Goal: Task Accomplishment & Management: Manage account settings

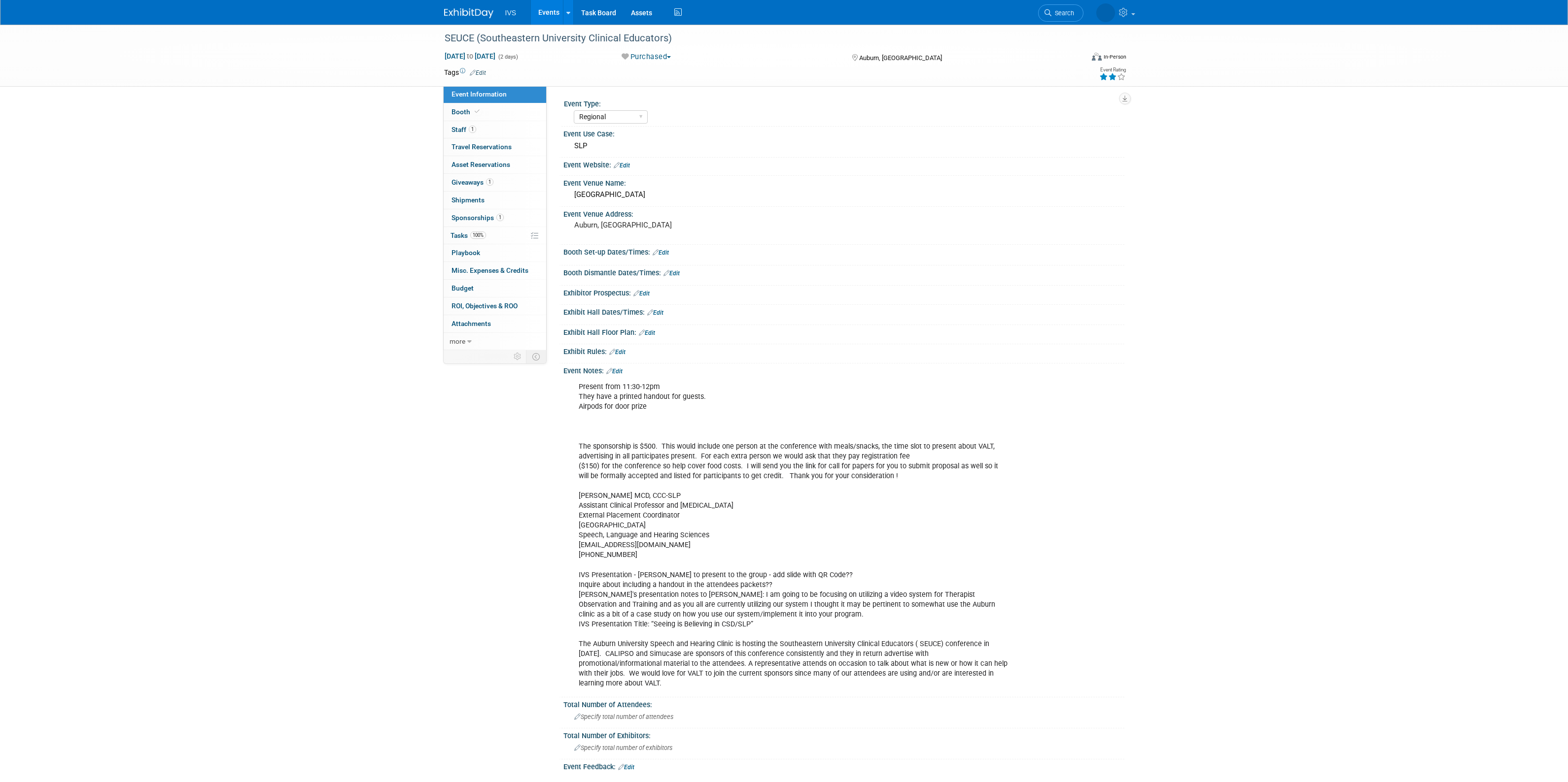
select select "Regional"
click at [541, 10] on link "Events" at bounding box center [549, 12] width 36 height 24
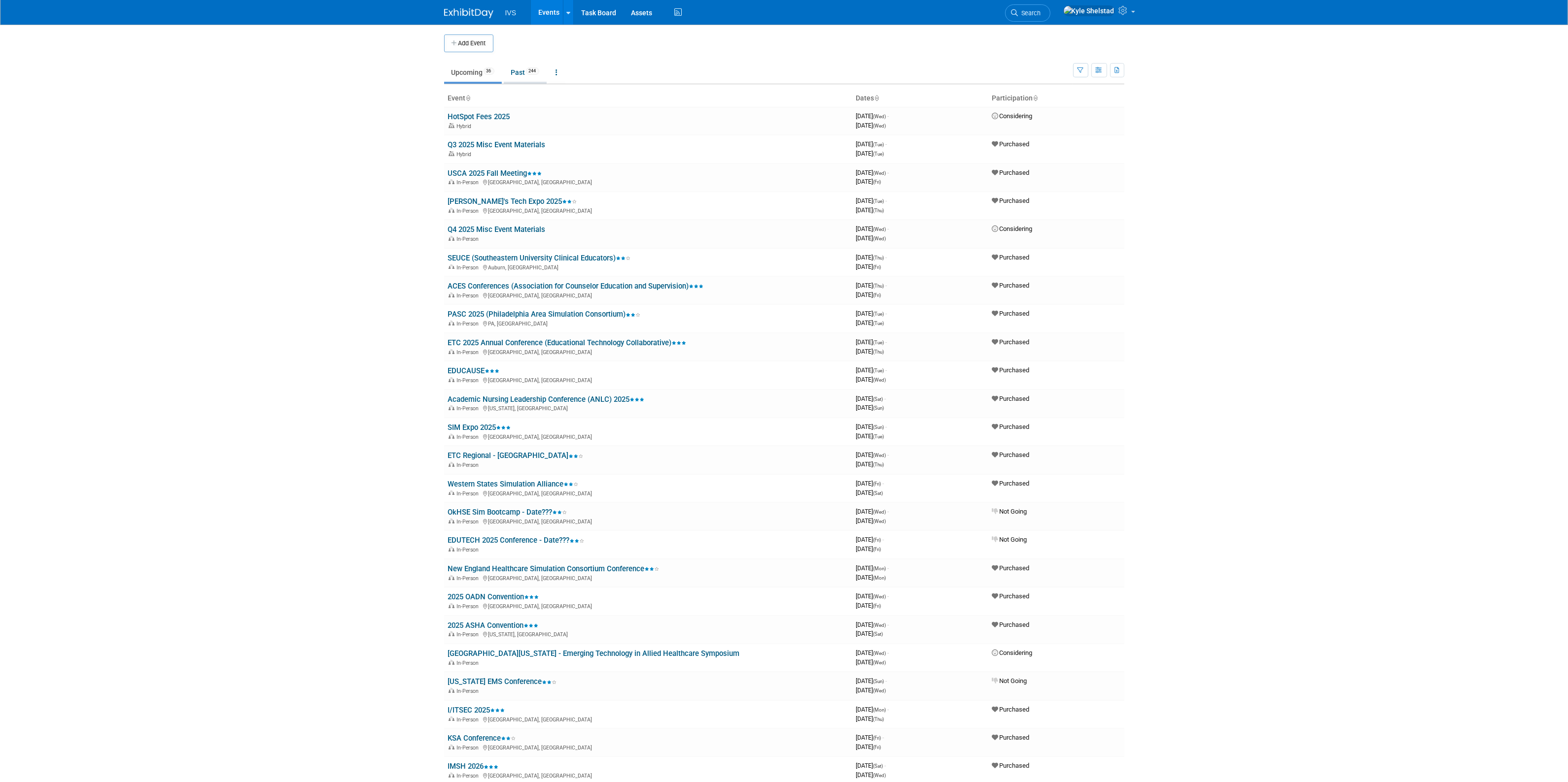
click at [529, 74] on link "Past 244" at bounding box center [525, 72] width 43 height 19
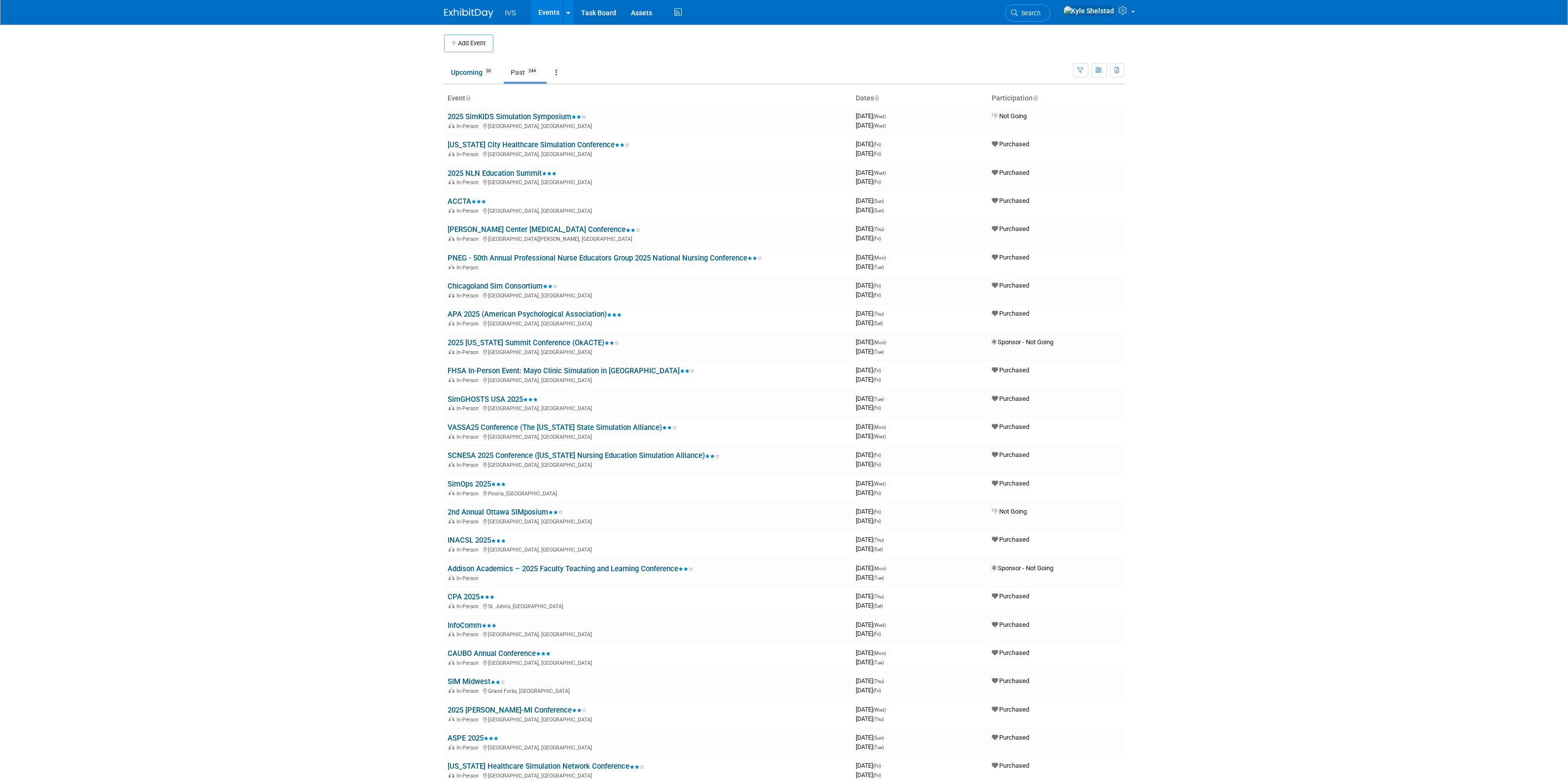
scroll to position [1092, 0]
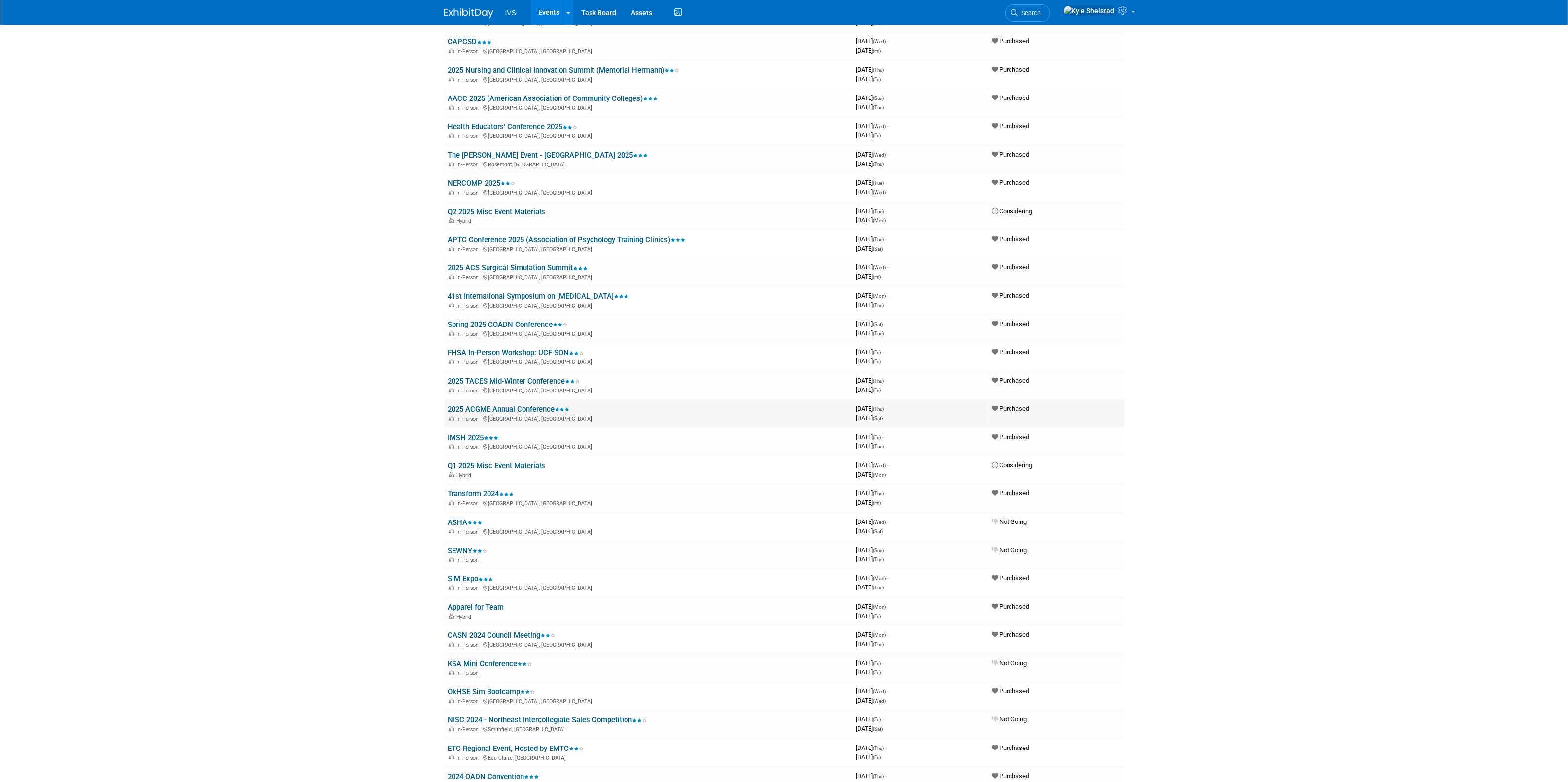
click at [519, 405] on link "2025 ACGME Annual Conference" at bounding box center [509, 410] width 122 height 9
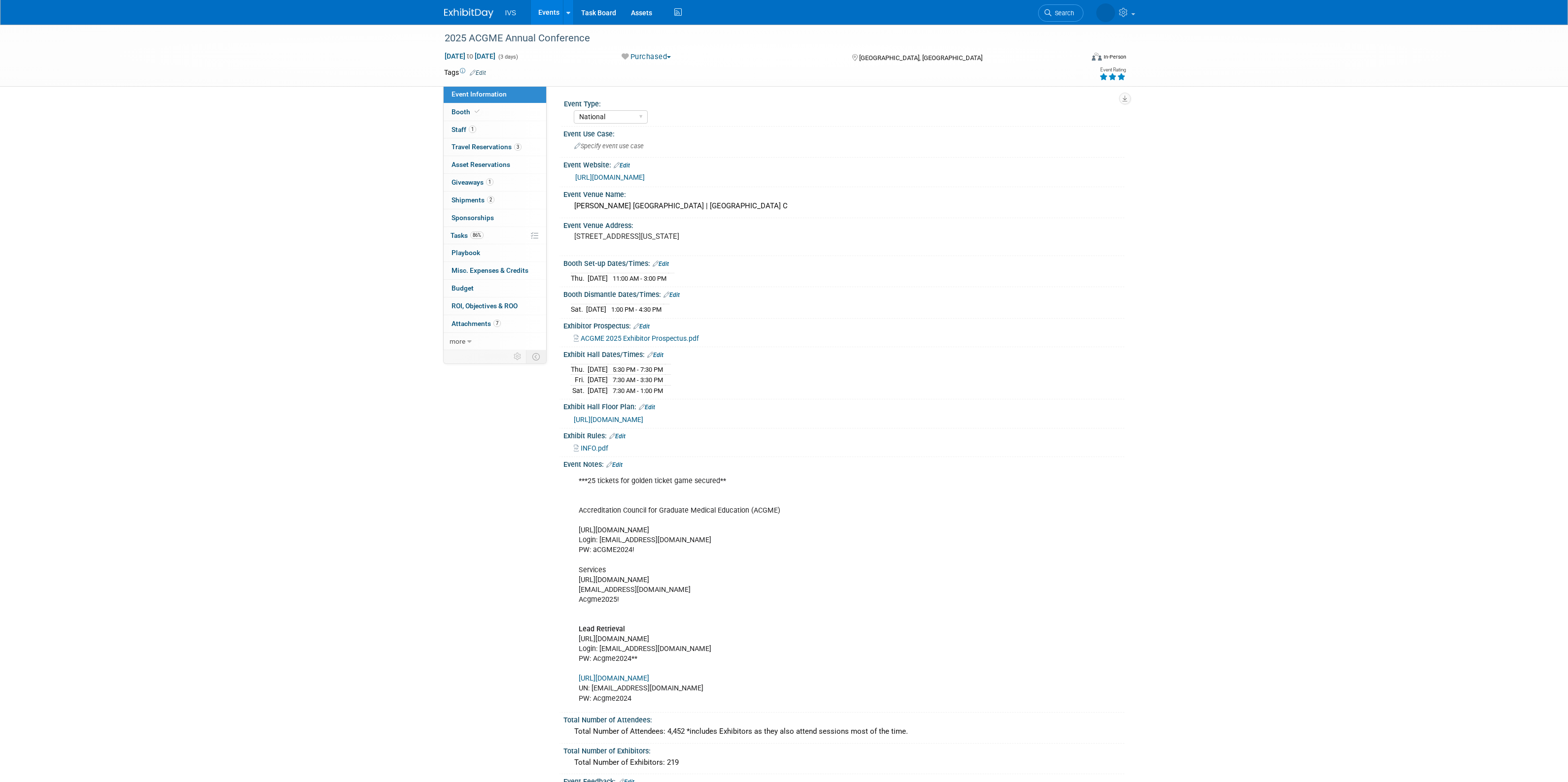
select select "National"
click at [507, 185] on link "1 Giveaways 1" at bounding box center [494, 182] width 103 height 18
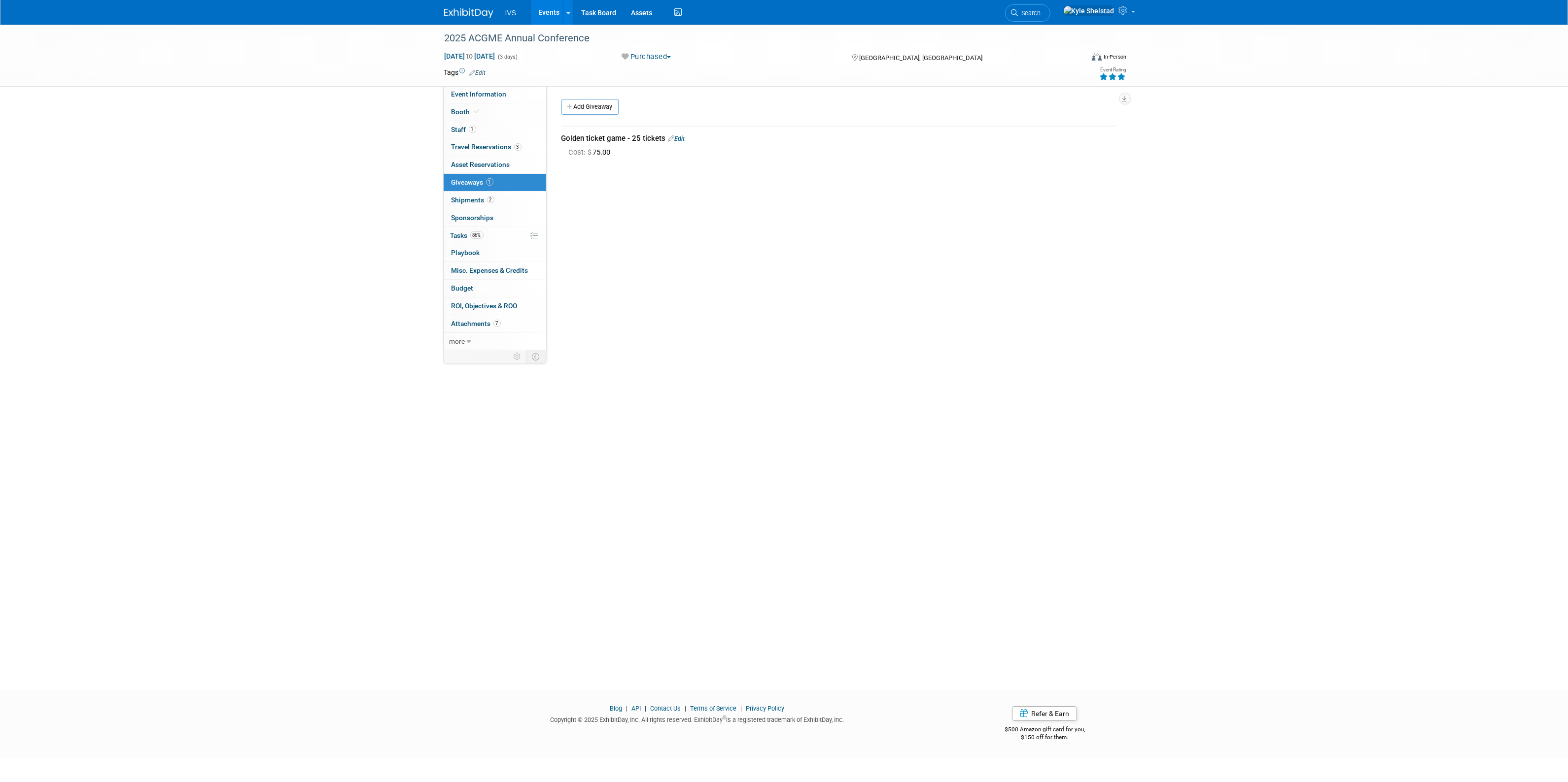
click at [551, 6] on link "Events" at bounding box center [549, 12] width 36 height 24
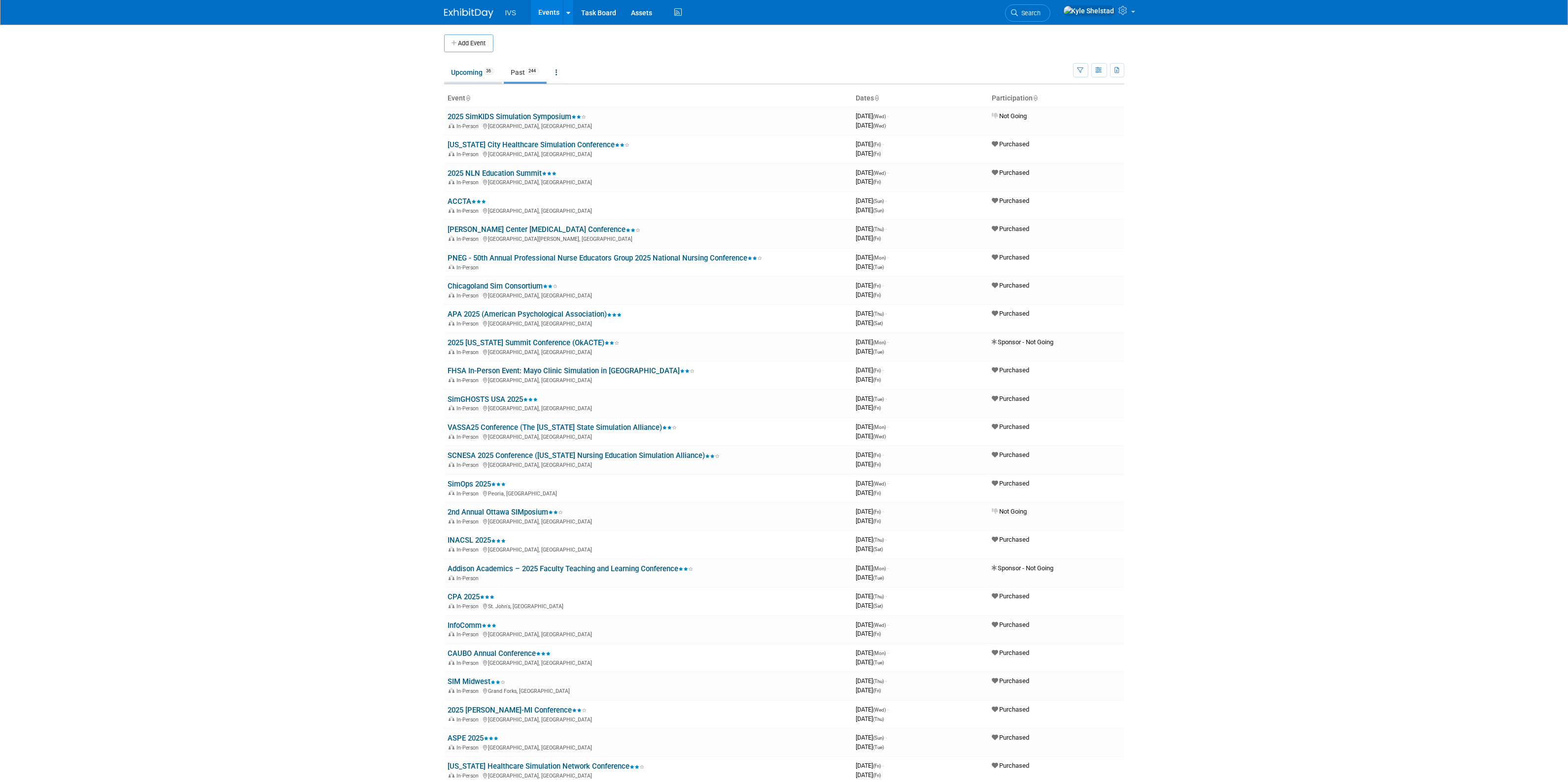
click at [467, 73] on link "Upcoming 36" at bounding box center [473, 72] width 58 height 19
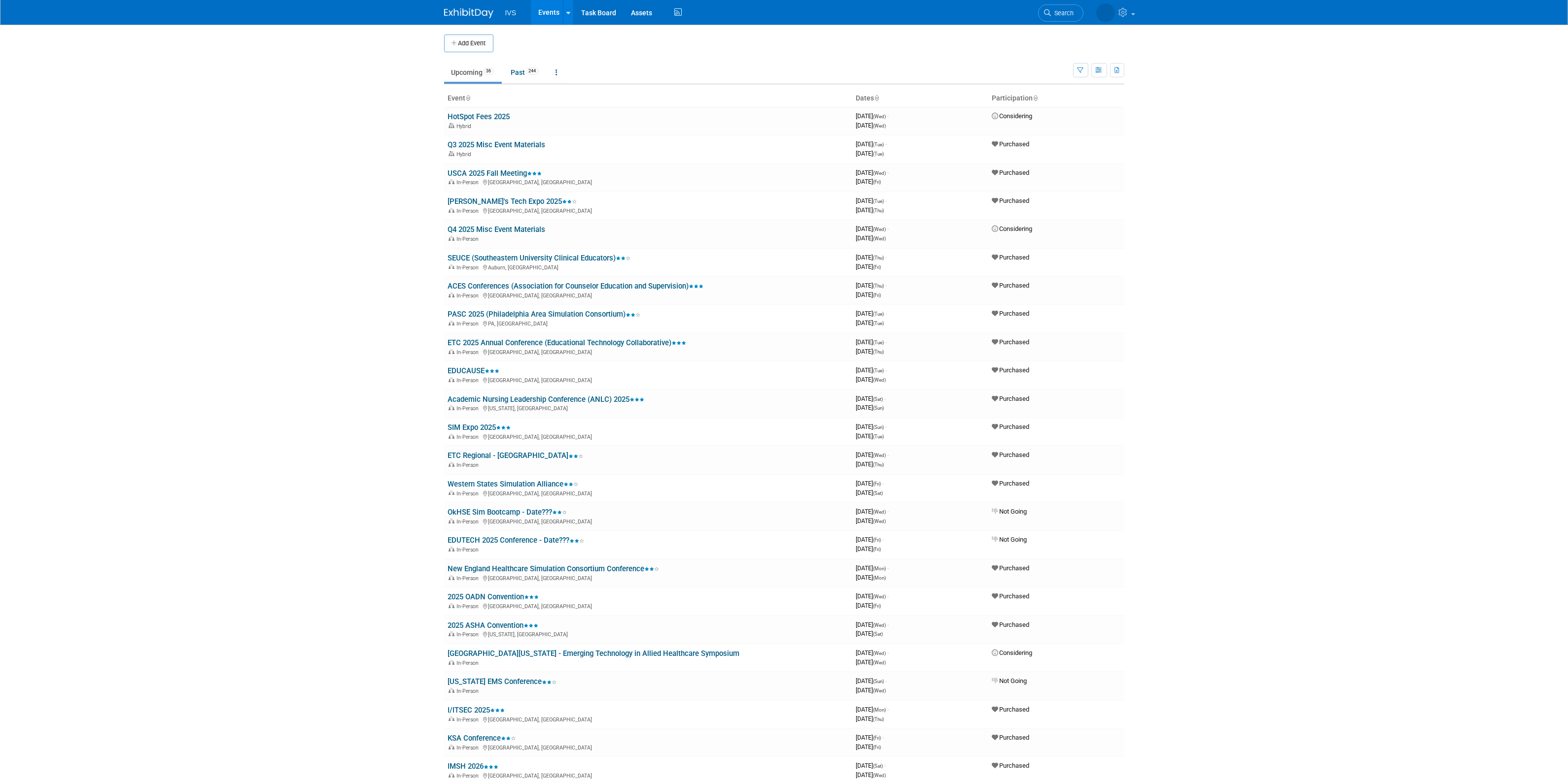
scroll to position [423, 0]
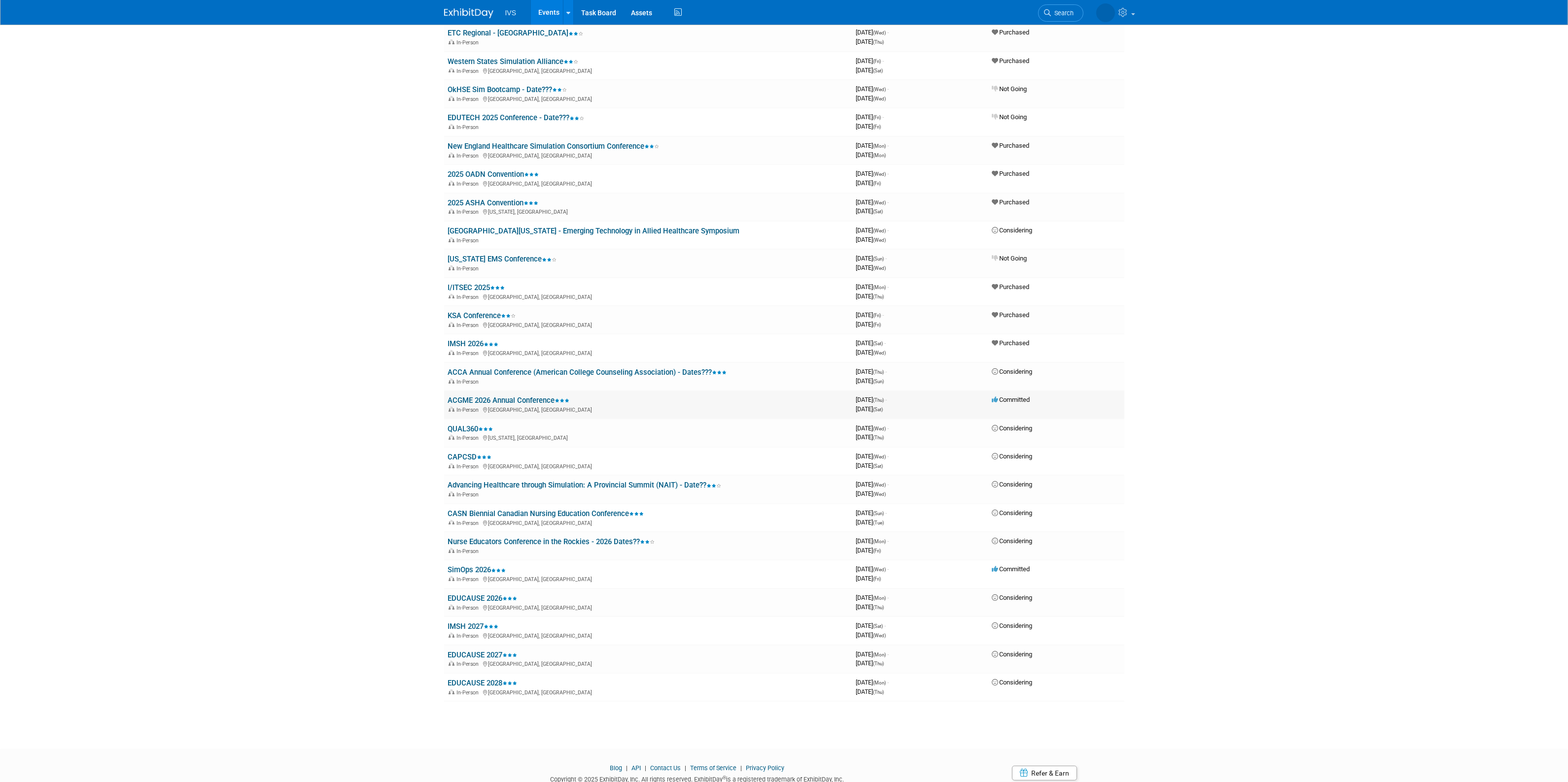
click at [499, 396] on link "ACGME 2026 Annual Conference" at bounding box center [509, 401] width 122 height 9
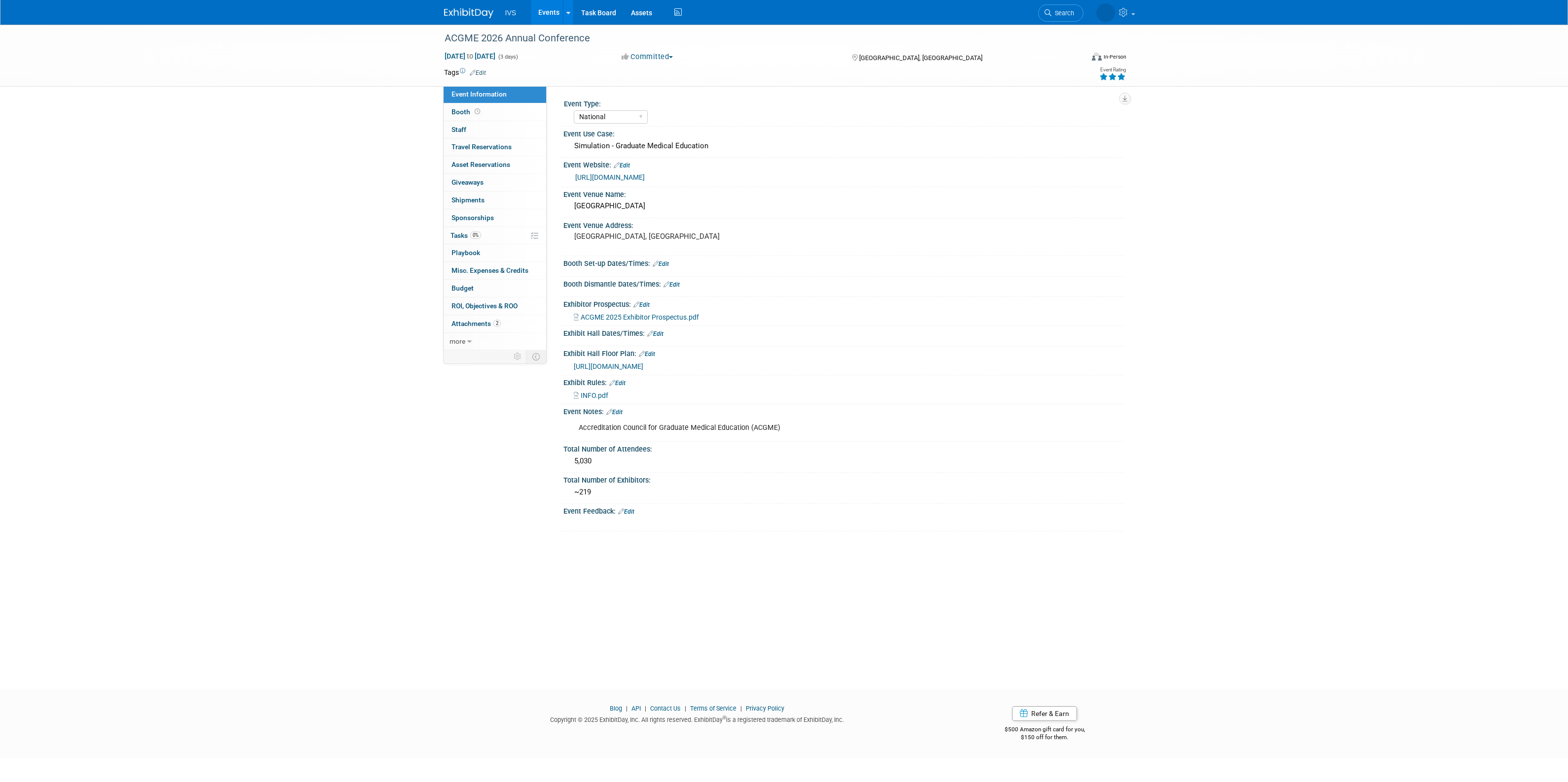
select select "National"
click at [489, 230] on link "0% Tasks 0%" at bounding box center [494, 235] width 103 height 18
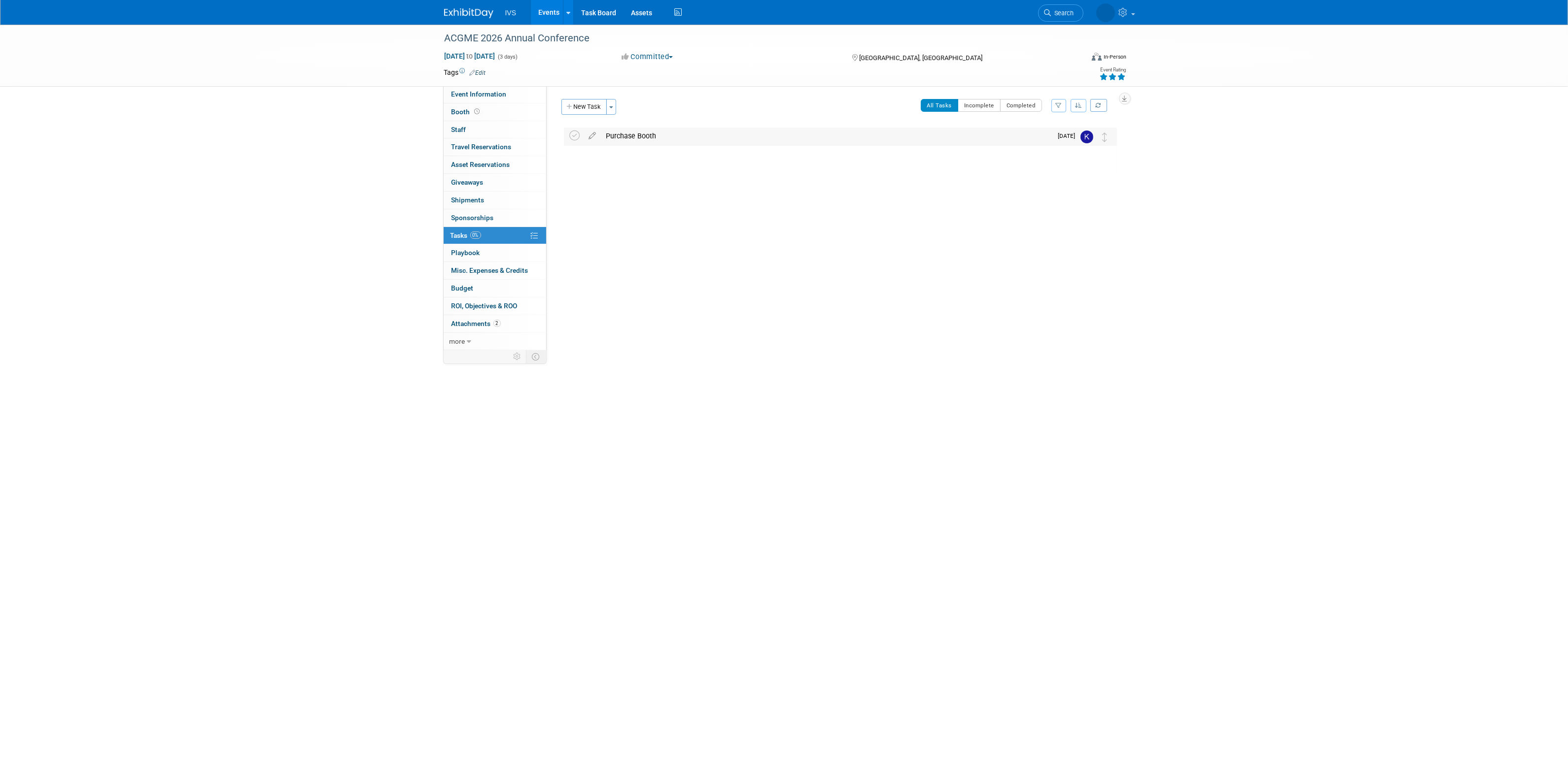
click at [660, 143] on div "Purchase Booth" at bounding box center [827, 136] width 451 height 17
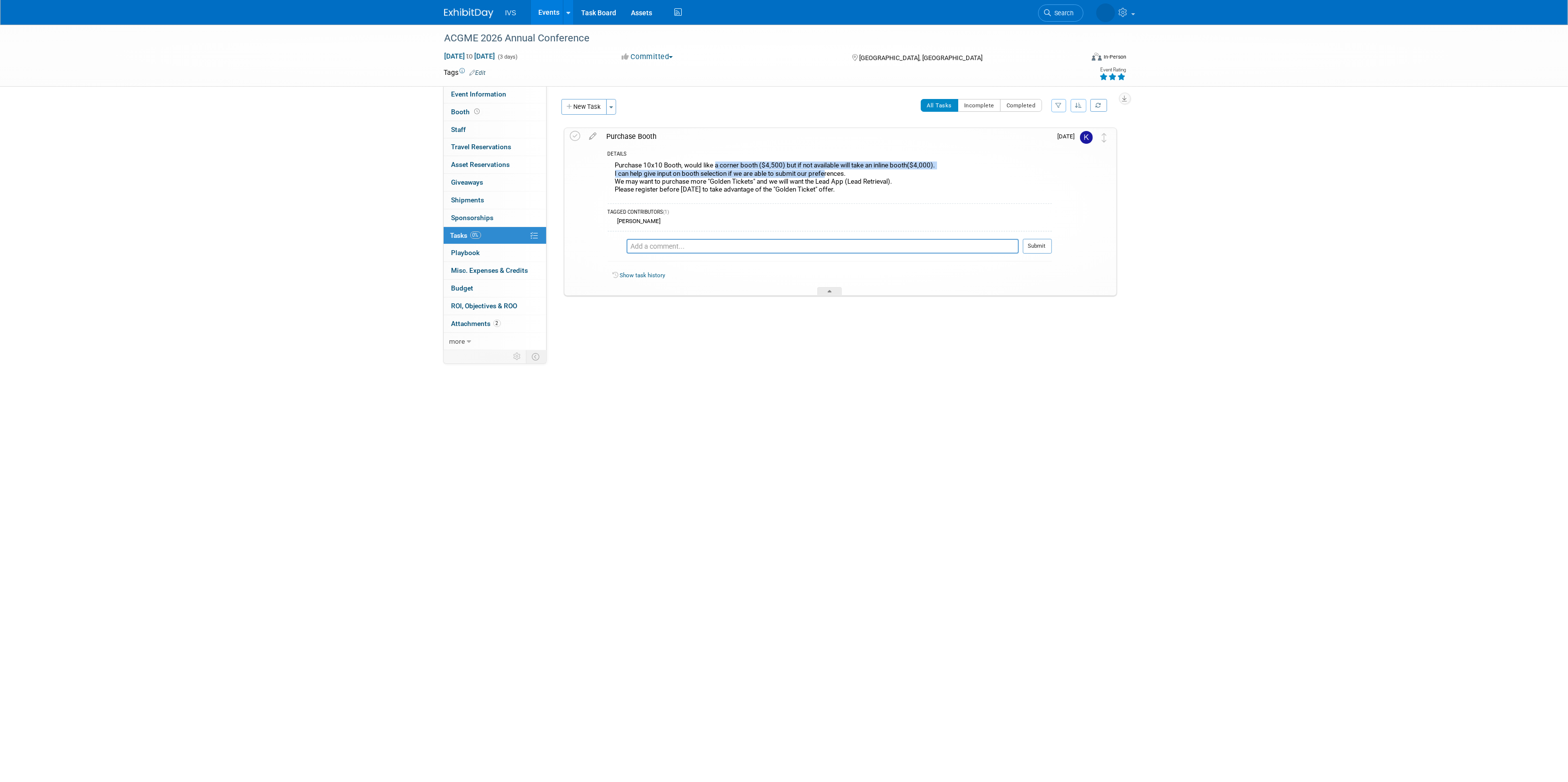
drag, startPoint x: 797, startPoint y: 168, endPoint x: 830, endPoint y: 174, distance: 33.5
click at [830, 174] on div "Purchase 10x10 Booth, would like a corner booth ($4,500) but if not available w…" at bounding box center [830, 178] width 444 height 39
drag, startPoint x: 701, startPoint y: 164, endPoint x: 841, endPoint y: 169, distance: 140.1
click at [840, 169] on div "Purchase 10x10 Booth, would like a corner booth ($4,500) but if not available w…" at bounding box center [830, 178] width 444 height 39
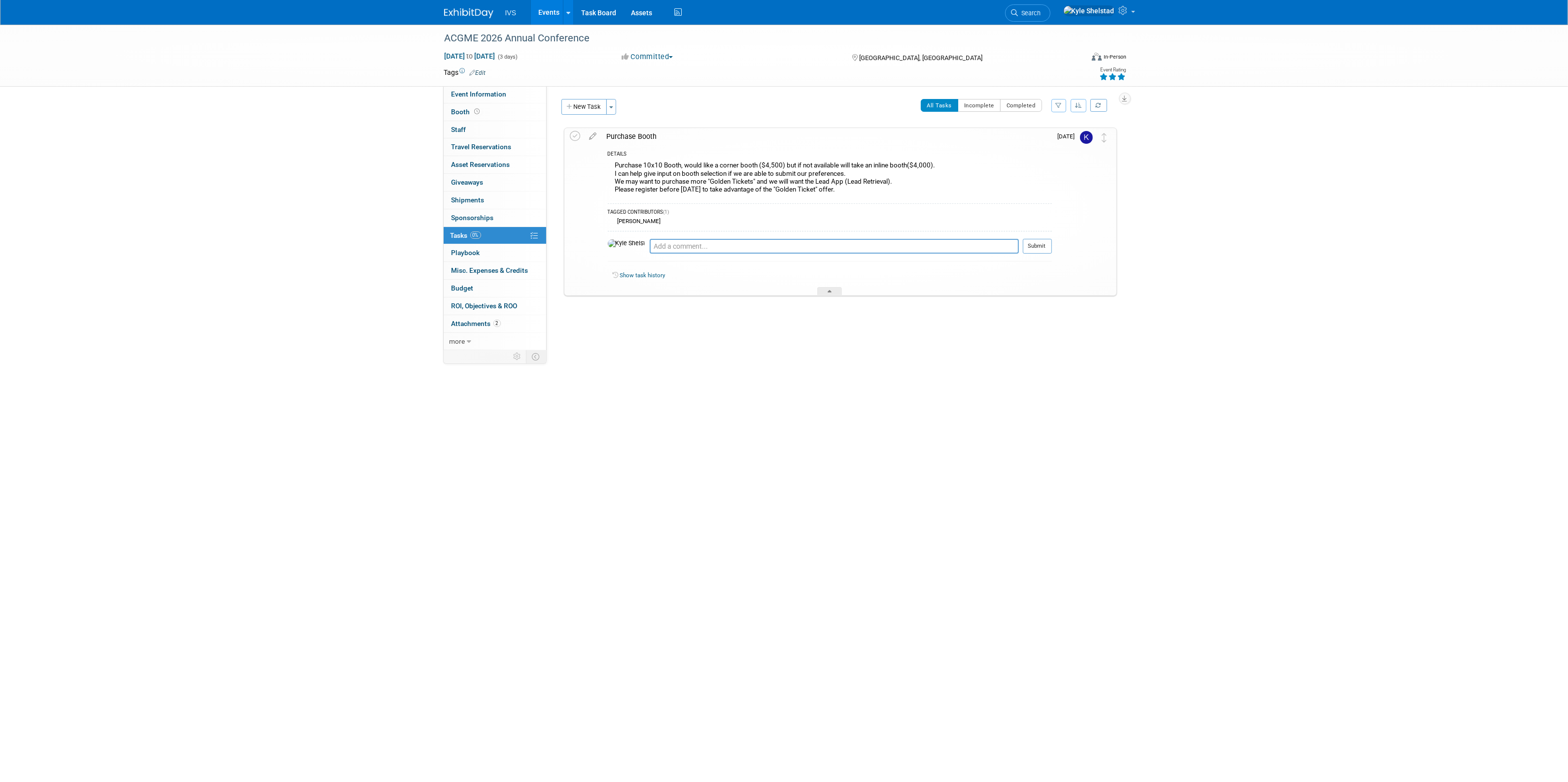
click at [842, 169] on div "Purchase 10x10 Booth, would like a corner booth ($4,500) but if not available w…" at bounding box center [830, 178] width 444 height 39
drag, startPoint x: 850, startPoint y: 168, endPoint x: 866, endPoint y: 172, distance: 16.5
click at [866, 171] on div "Purchase 10x10 Booth, would like a corner booth ($4,500) but if not available w…" at bounding box center [830, 178] width 444 height 39
click at [866, 172] on div "Purchase 10x10 Booth, would like a corner booth ($4,500) but if not available w…" at bounding box center [830, 178] width 444 height 39
drag, startPoint x: 750, startPoint y: 163, endPoint x: 856, endPoint y: 171, distance: 106.3
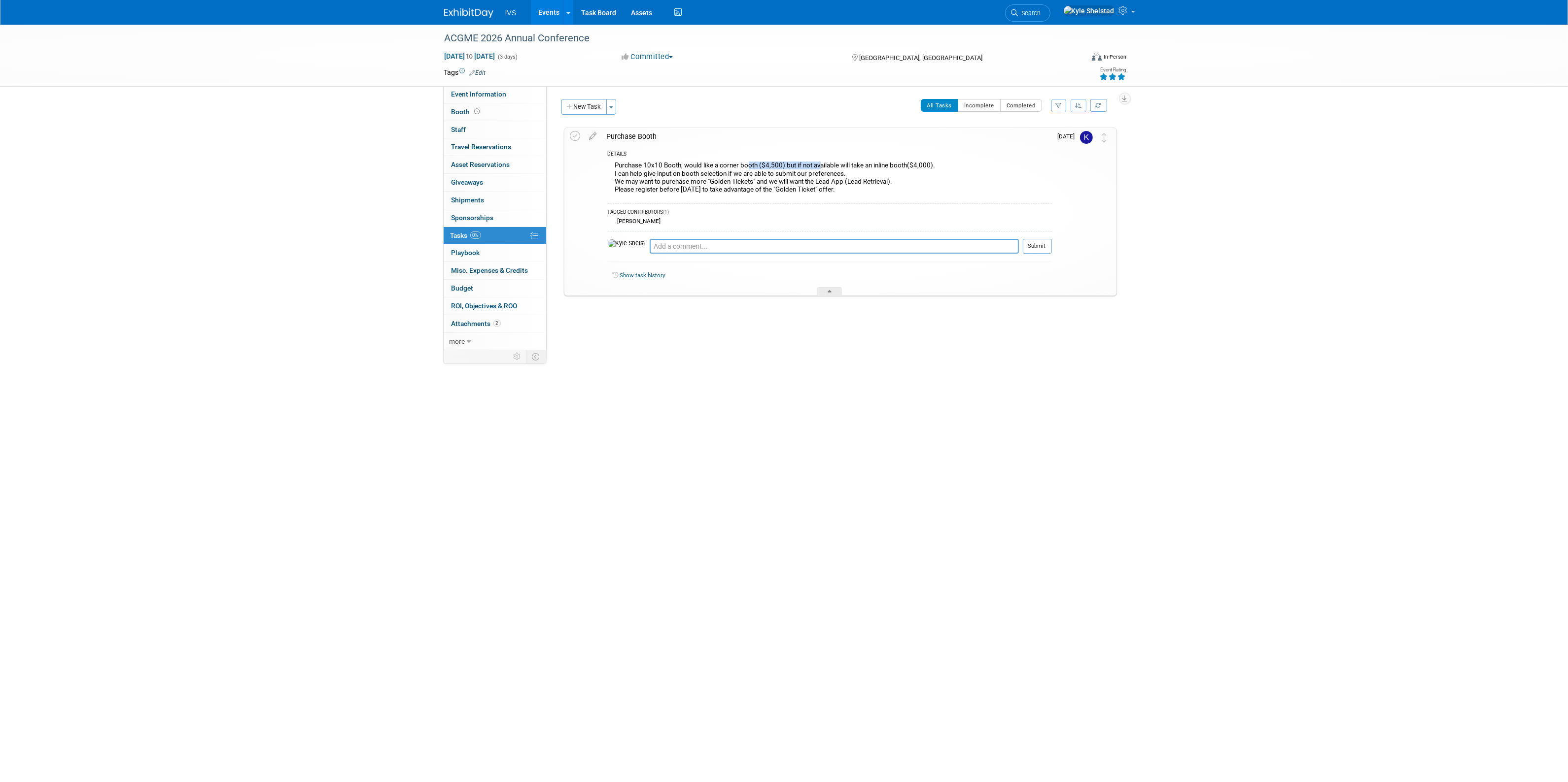
click at [856, 171] on div "Purchase 10x10 Booth, would like a corner booth ($4,500) but if not available w…" at bounding box center [830, 178] width 444 height 39
drag, startPoint x: 814, startPoint y: 168, endPoint x: 878, endPoint y: 178, distance: 64.8
click at [878, 178] on div "Purchase 10x10 Booth, would like a corner booth ($4,500) but if not available w…" at bounding box center [830, 178] width 444 height 39
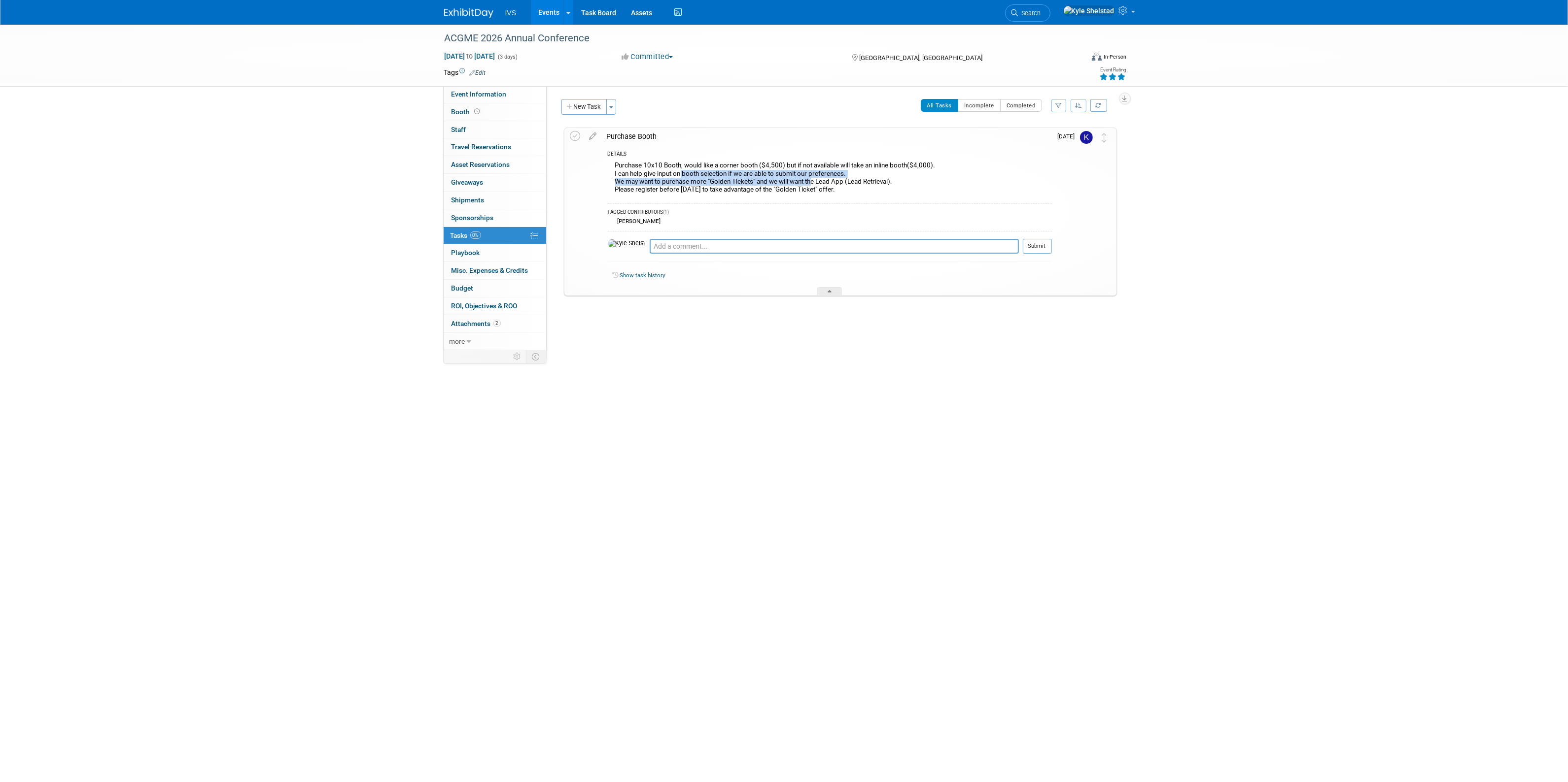
drag, startPoint x: 682, startPoint y: 171, endPoint x: 835, endPoint y: 185, distance: 153.6
click at [830, 184] on div "Purchase 10x10 Booth, would like a corner booth ($4,500) but if not available w…" at bounding box center [830, 178] width 444 height 39
click at [839, 185] on div "Purchase 10x10 Booth, would like a corner booth ($4,500) but if not available w…" at bounding box center [830, 178] width 444 height 39
click at [828, 185] on div "Purchase 10x10 Booth, would like a corner booth ($4,500) but if not available w…" at bounding box center [830, 178] width 444 height 39
click at [851, 185] on div "Purchase 10x10 Booth, would like a corner booth ($4,500) but if not available w…" at bounding box center [830, 178] width 444 height 39
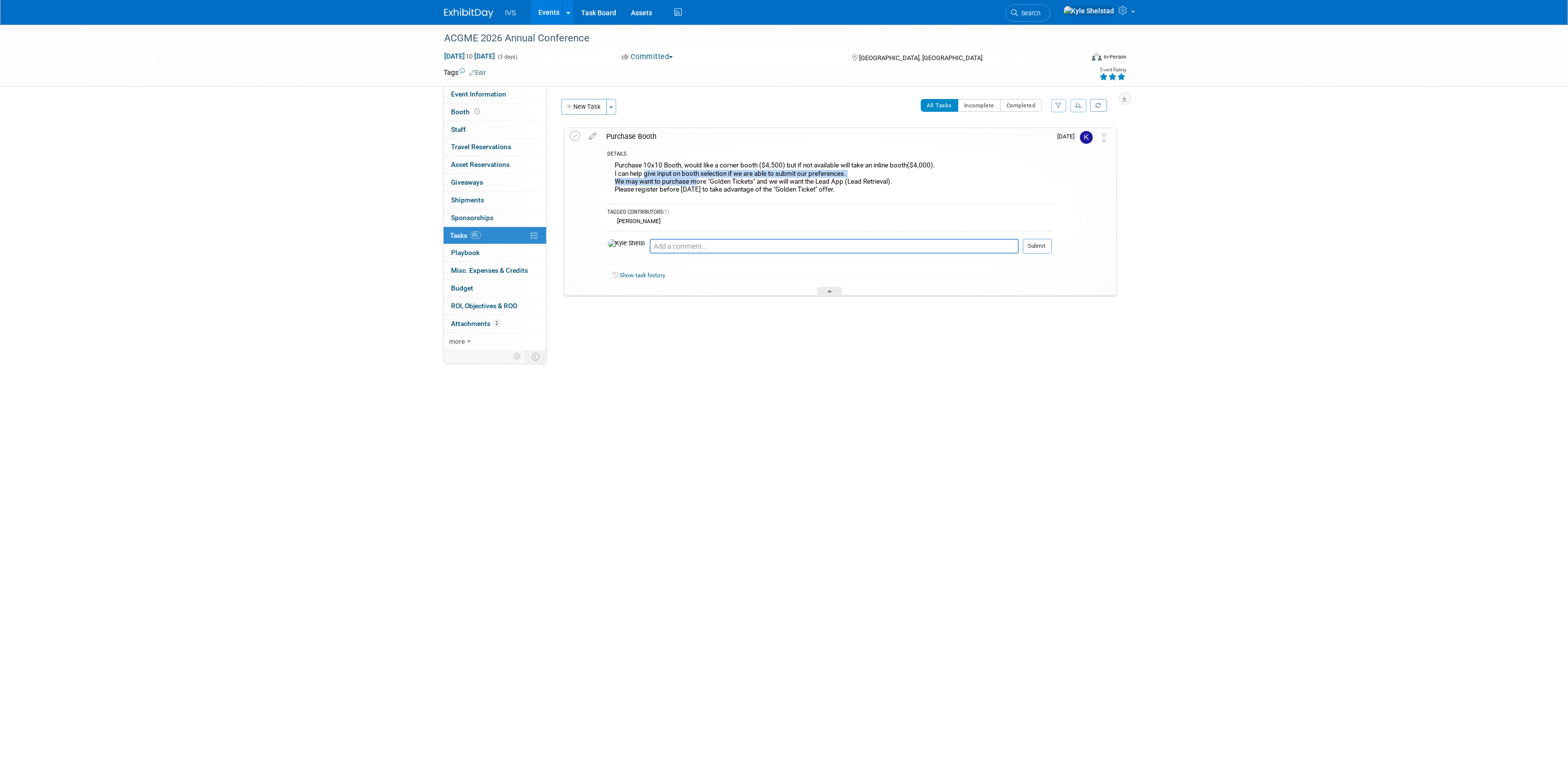
click at [760, 187] on div "Purchase 10x10 Booth, would like a corner booth ($4,500) but if not available w…" at bounding box center [830, 178] width 444 height 39
click at [504, 95] on span "Event Information" at bounding box center [479, 94] width 55 height 8
select select "National"
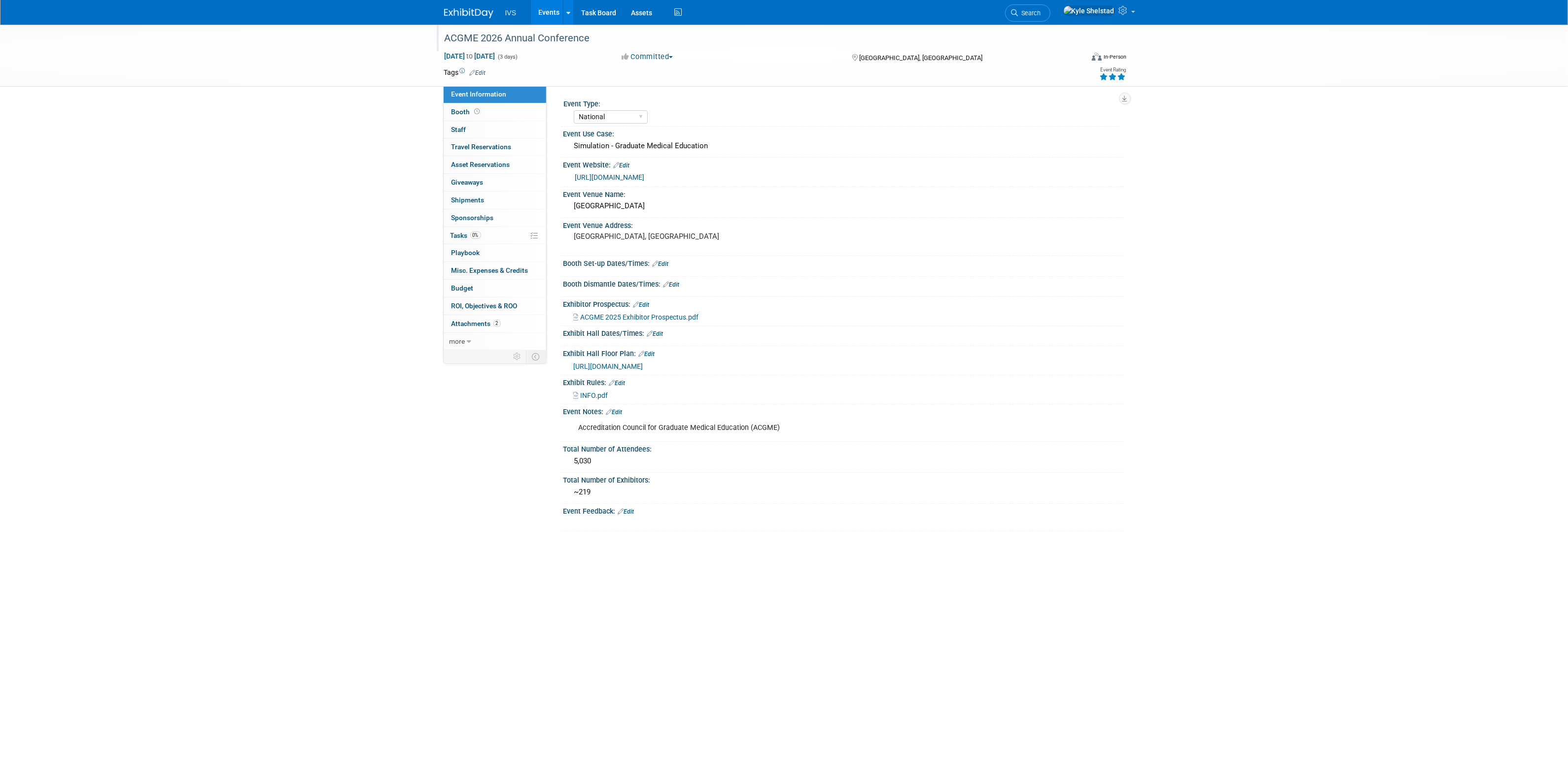
drag, startPoint x: 280, startPoint y: 117, endPoint x: 513, endPoint y: 36, distance: 246.7
click at [280, 117] on div "ACGME 2026 Annual Conference Feb 19, 2026 to Feb 21, 2026 (3 days) Feb 19, 2026…" at bounding box center [784, 348] width 1568 height 647
click at [546, 13] on link "Events" at bounding box center [549, 12] width 36 height 24
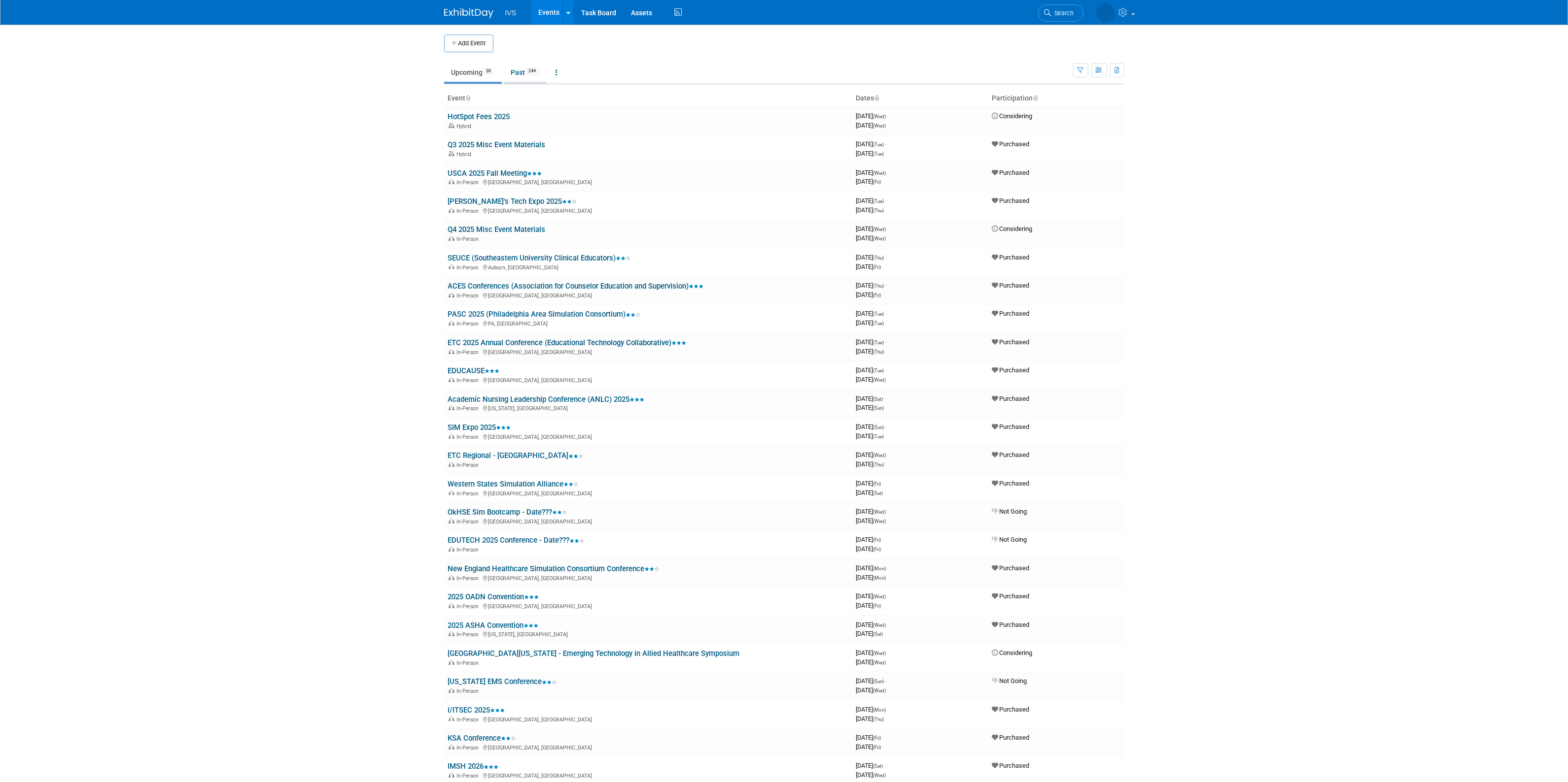
click at [533, 81] on link "Past 244" at bounding box center [525, 72] width 43 height 19
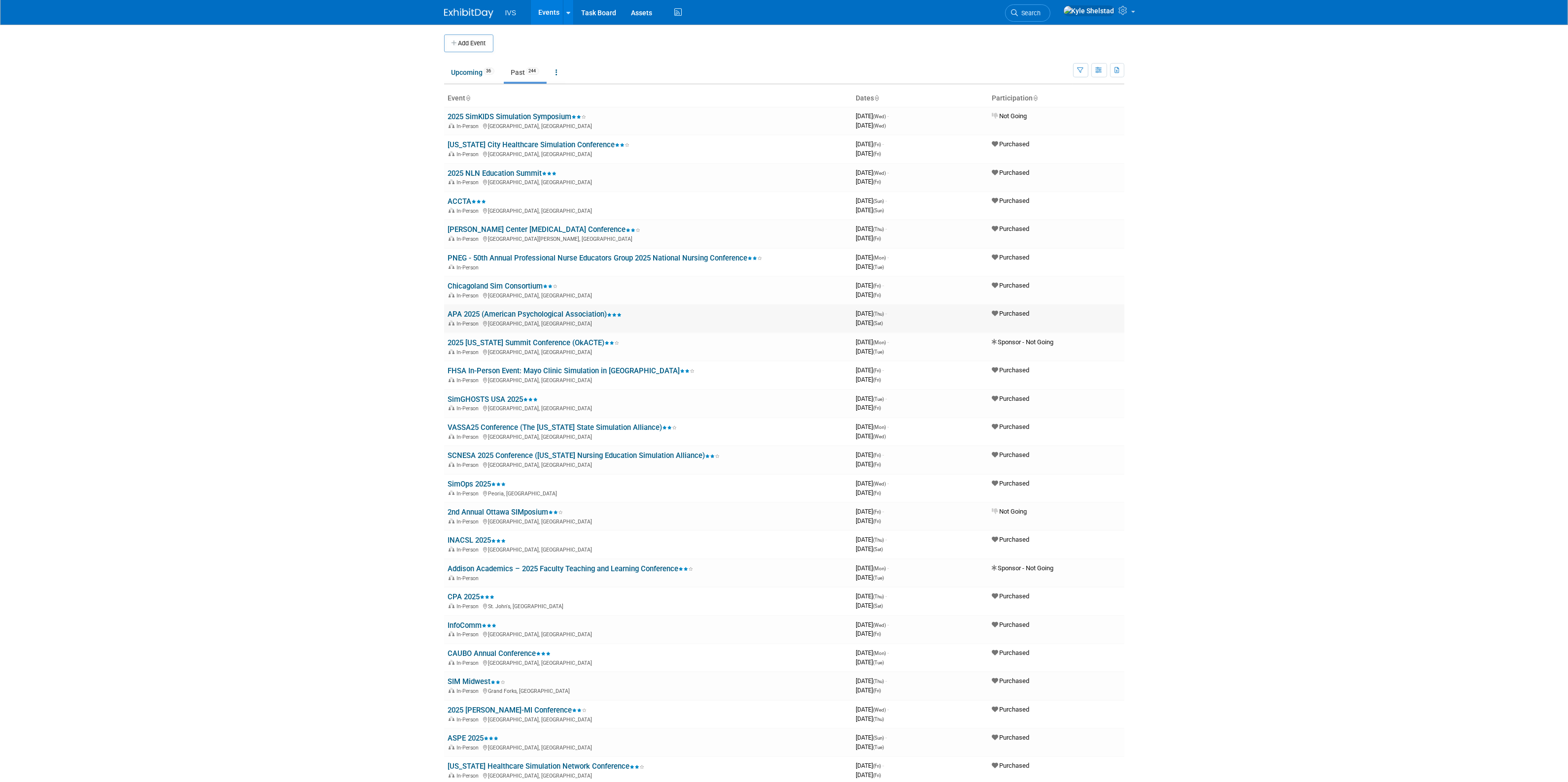
scroll to position [1092, 0]
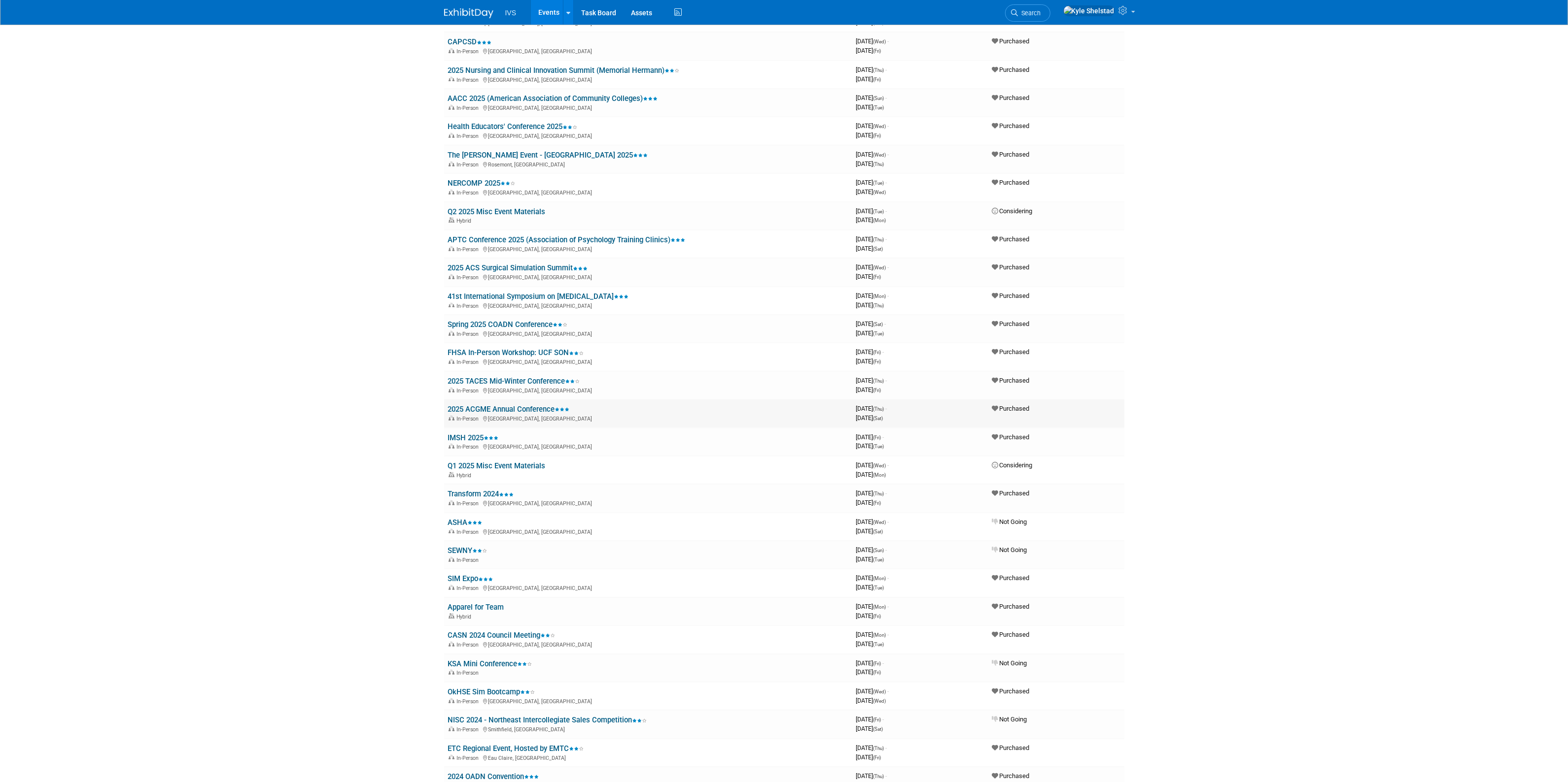
click at [525, 405] on link "2025 ACGME Annual Conference" at bounding box center [509, 410] width 122 height 9
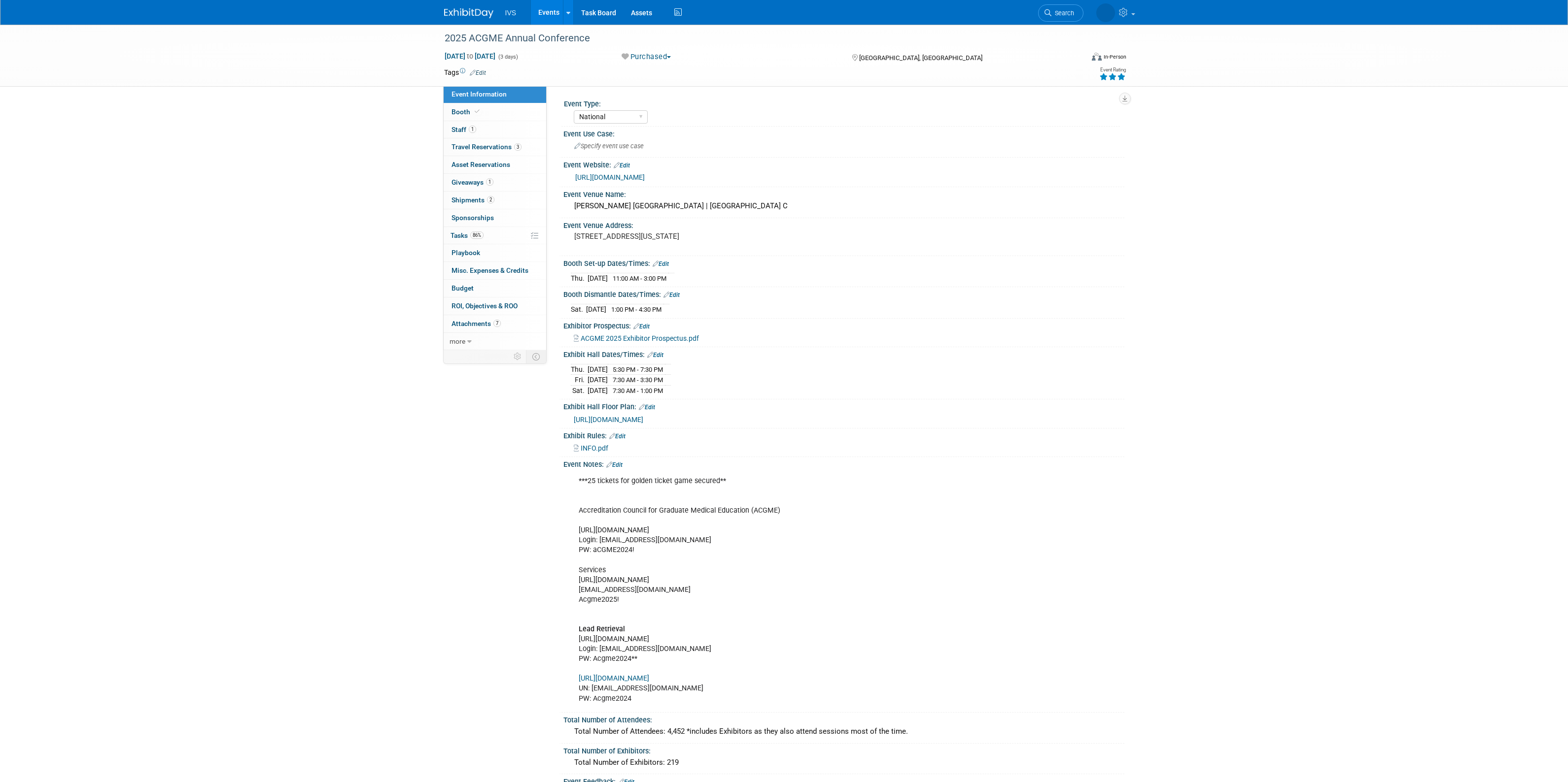
select select "National"
drag, startPoint x: 686, startPoint y: 530, endPoint x: 576, endPoint y: 528, distance: 110.0
click at [576, 528] on div "***25 tickets for golden ticket game secured** Accreditation Council for Gradua…" at bounding box center [793, 590] width 444 height 238
copy div "https://exhibitors.cvent.com/login"
click at [548, 13] on link "Events" at bounding box center [549, 12] width 36 height 24
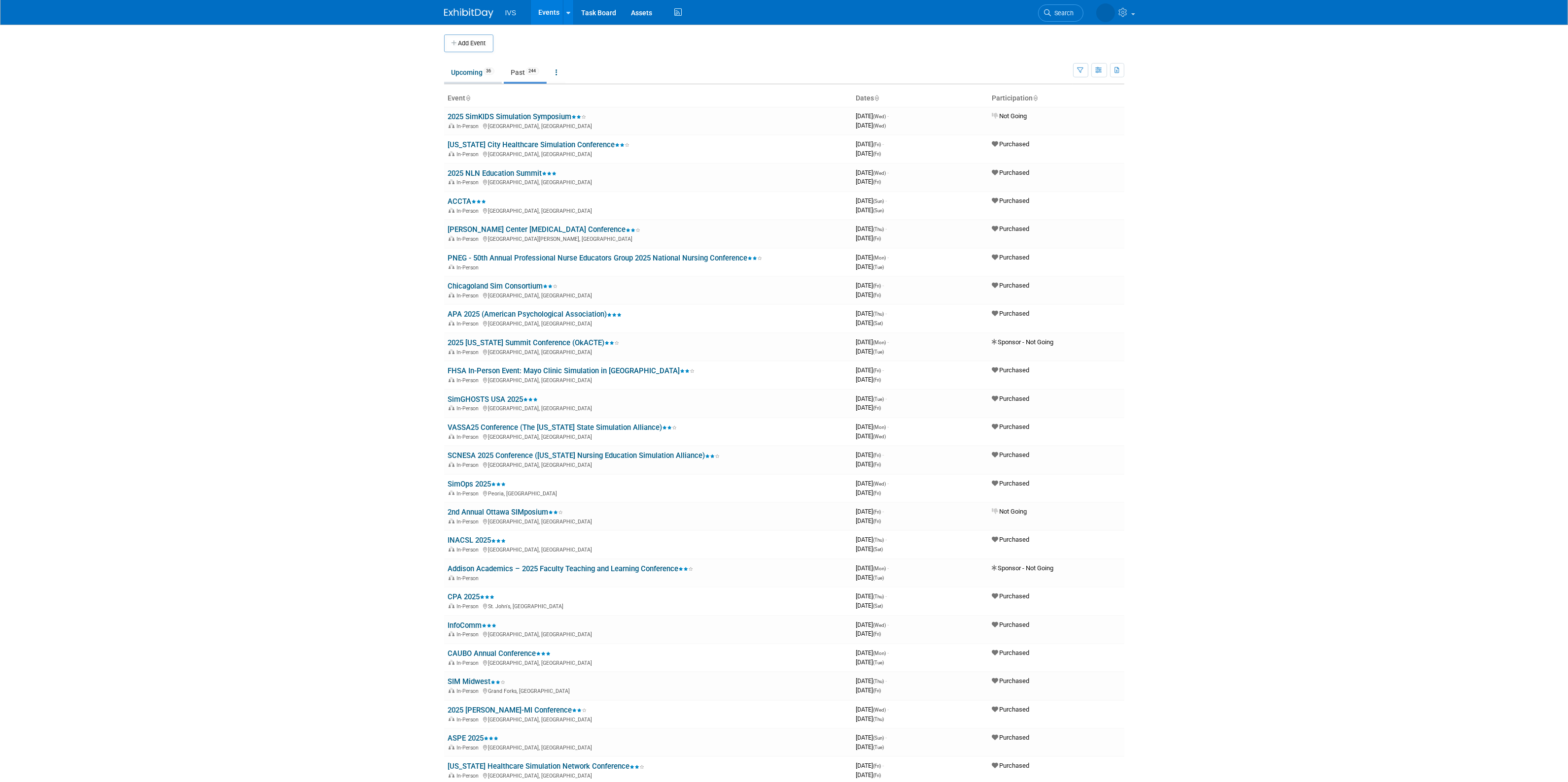
click at [469, 75] on link "Upcoming 36" at bounding box center [473, 72] width 58 height 19
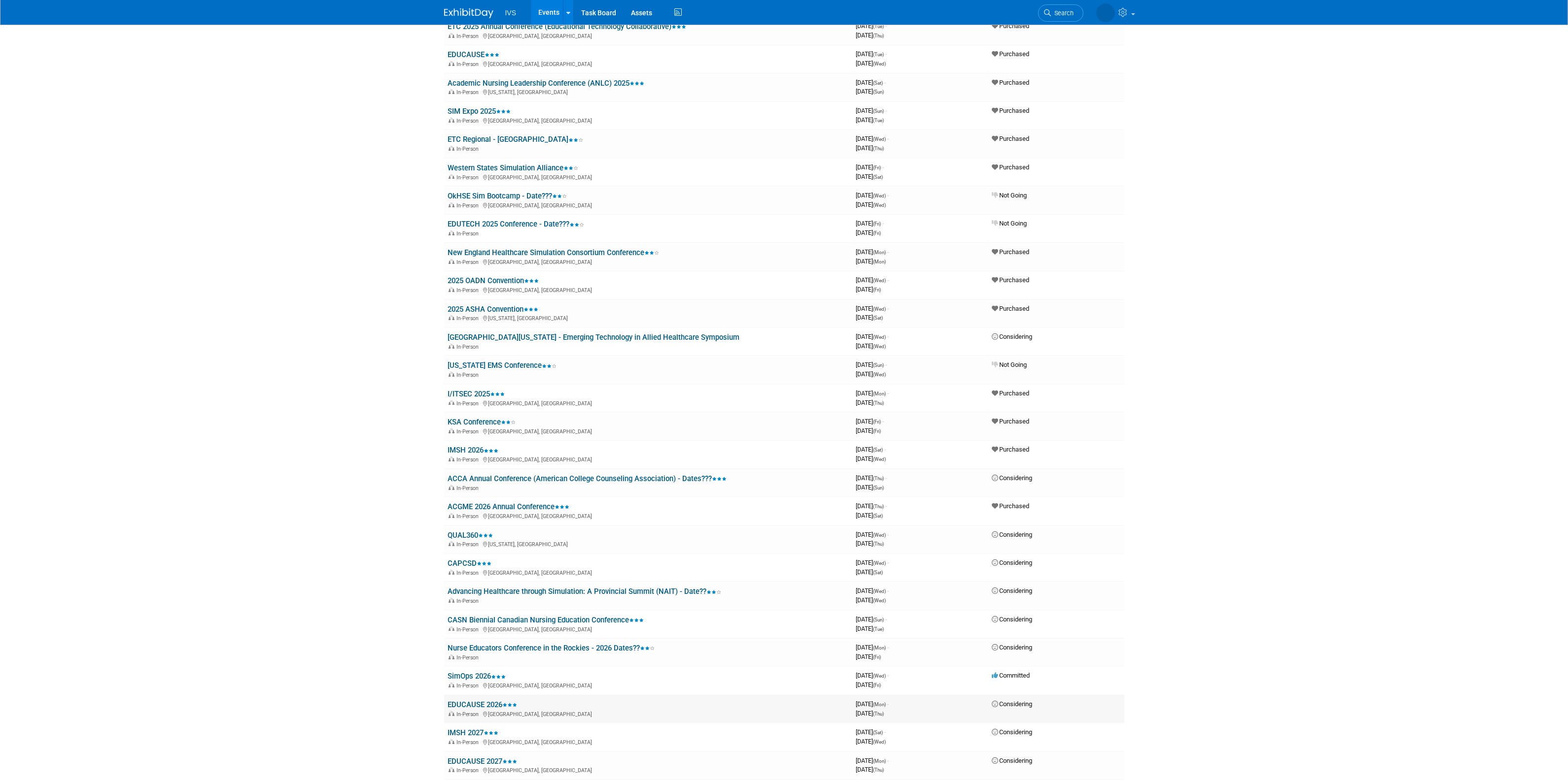
scroll to position [328, 0]
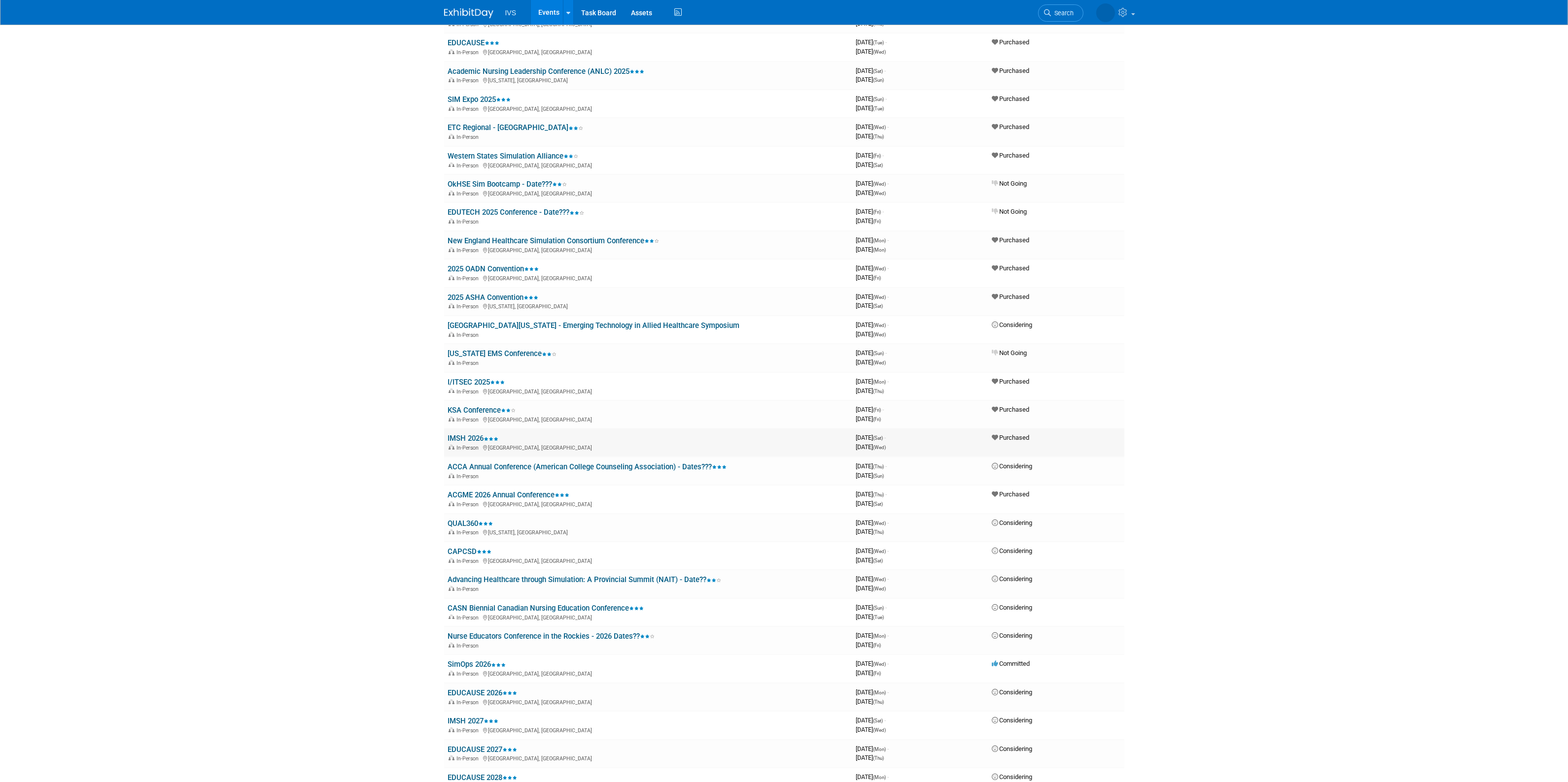
click at [471, 434] on link "IMSH 2026" at bounding box center [473, 439] width 51 height 9
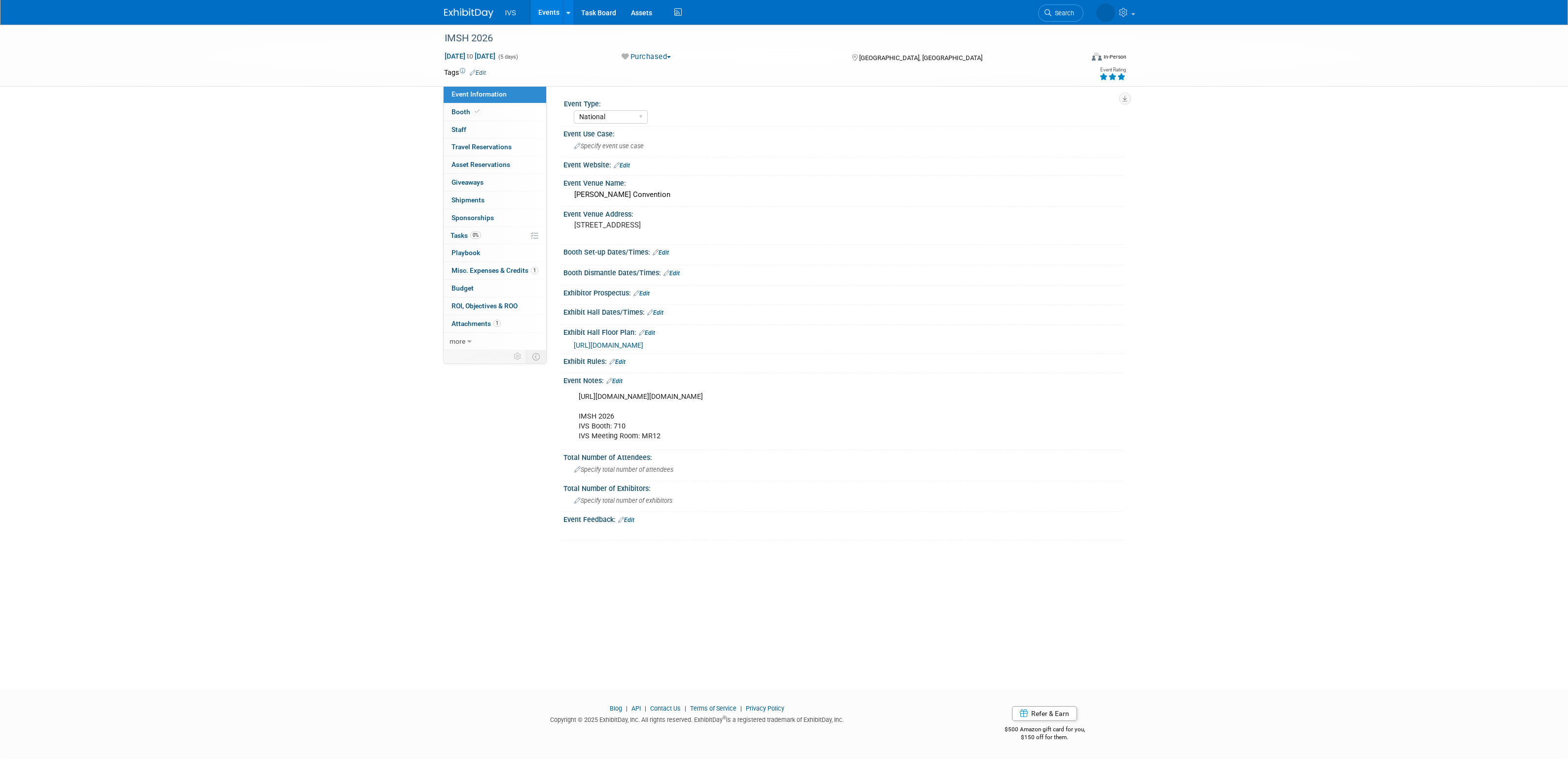
select select "National"
click at [493, 231] on link "0% Tasks 0%" at bounding box center [494, 235] width 103 height 18
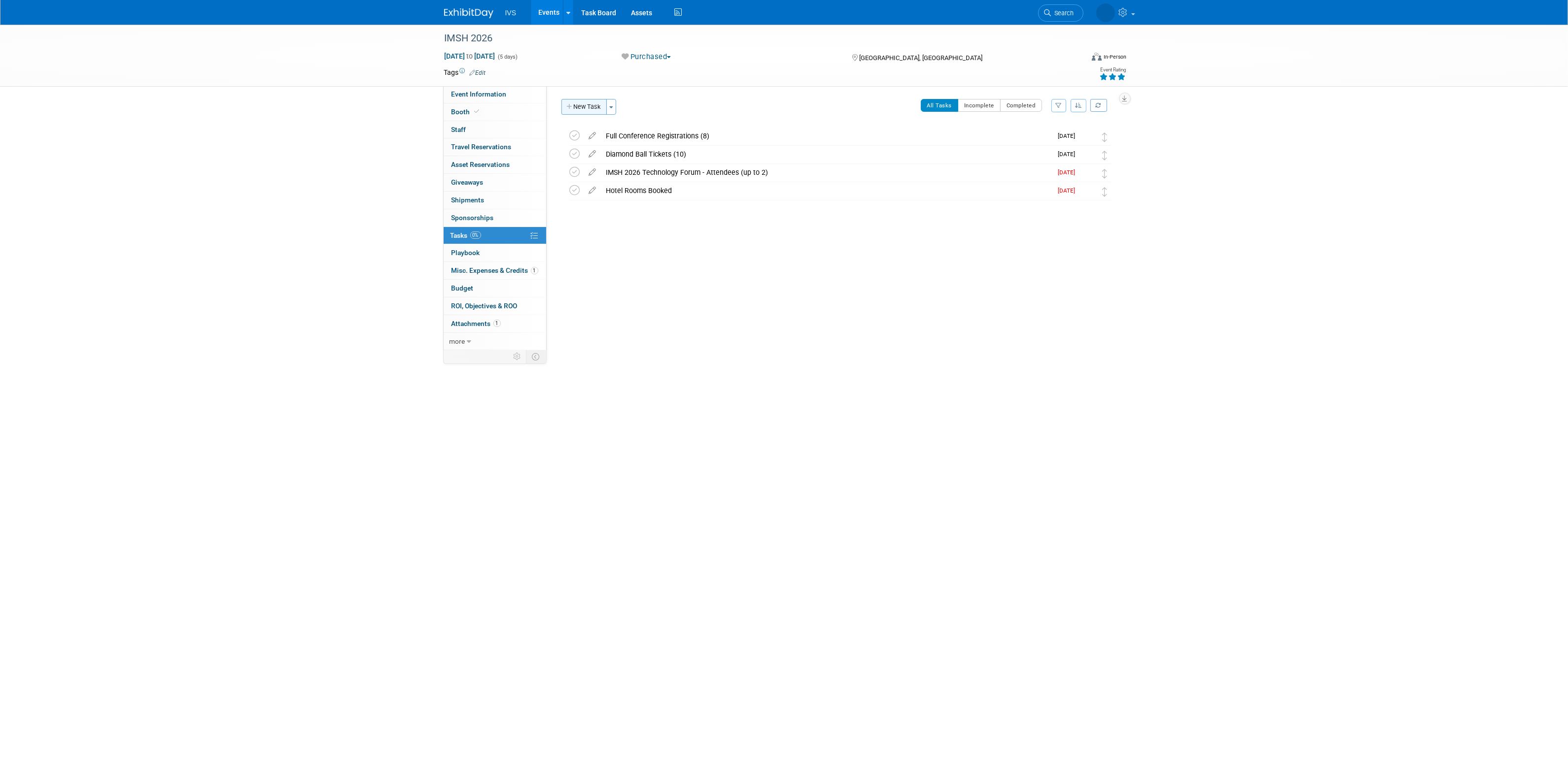
click at [589, 106] on button "New Task" at bounding box center [584, 107] width 46 height 16
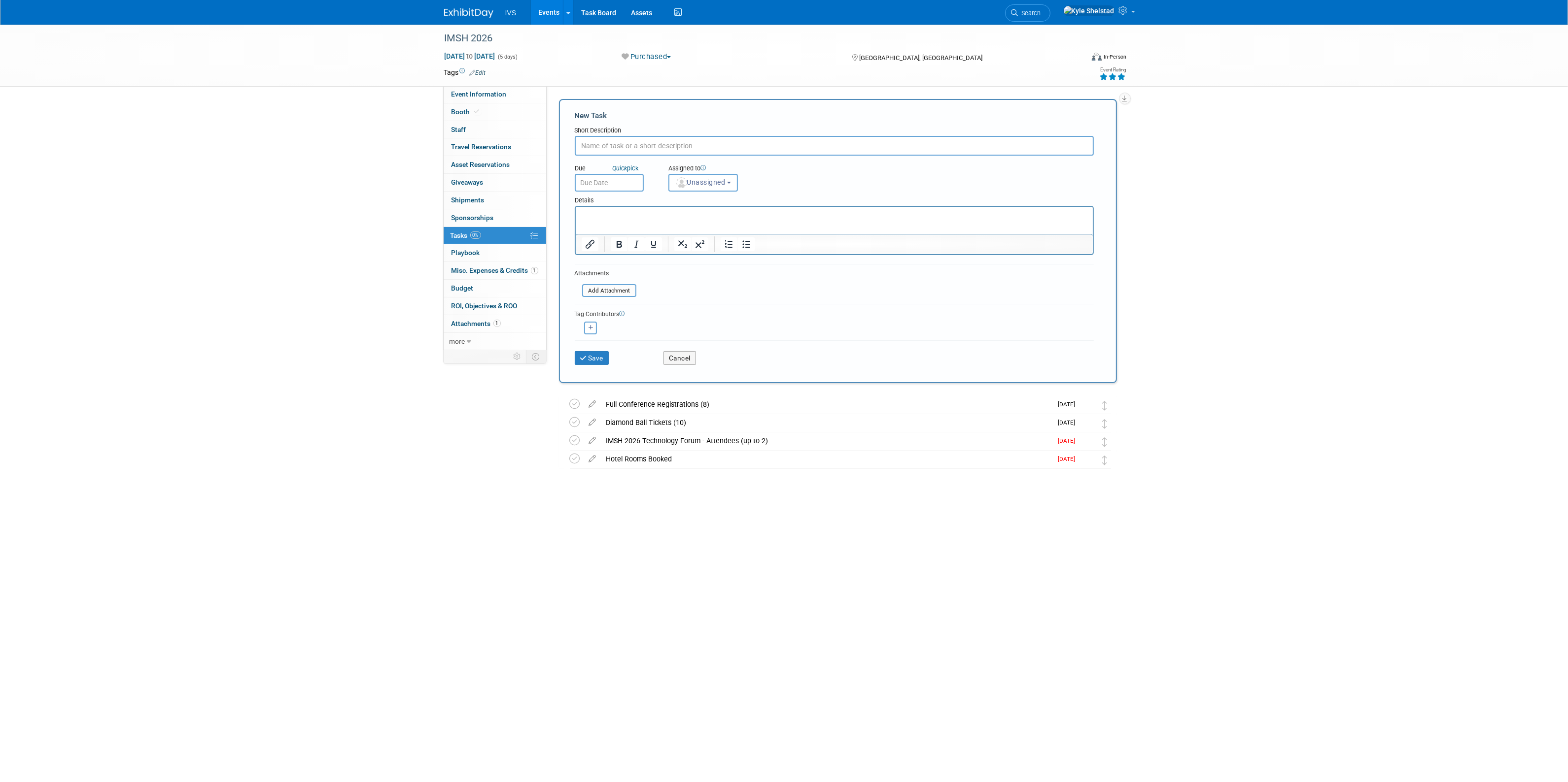
type input "M"
type input "Center for Med Sim - Possible interview space"
click at [654, 221] on html at bounding box center [834, 214] width 517 height 14
click at [693, 179] on span "Unassigned" at bounding box center [700, 182] width 50 height 8
click at [702, 207] on input "text" at bounding box center [720, 206] width 98 height 17
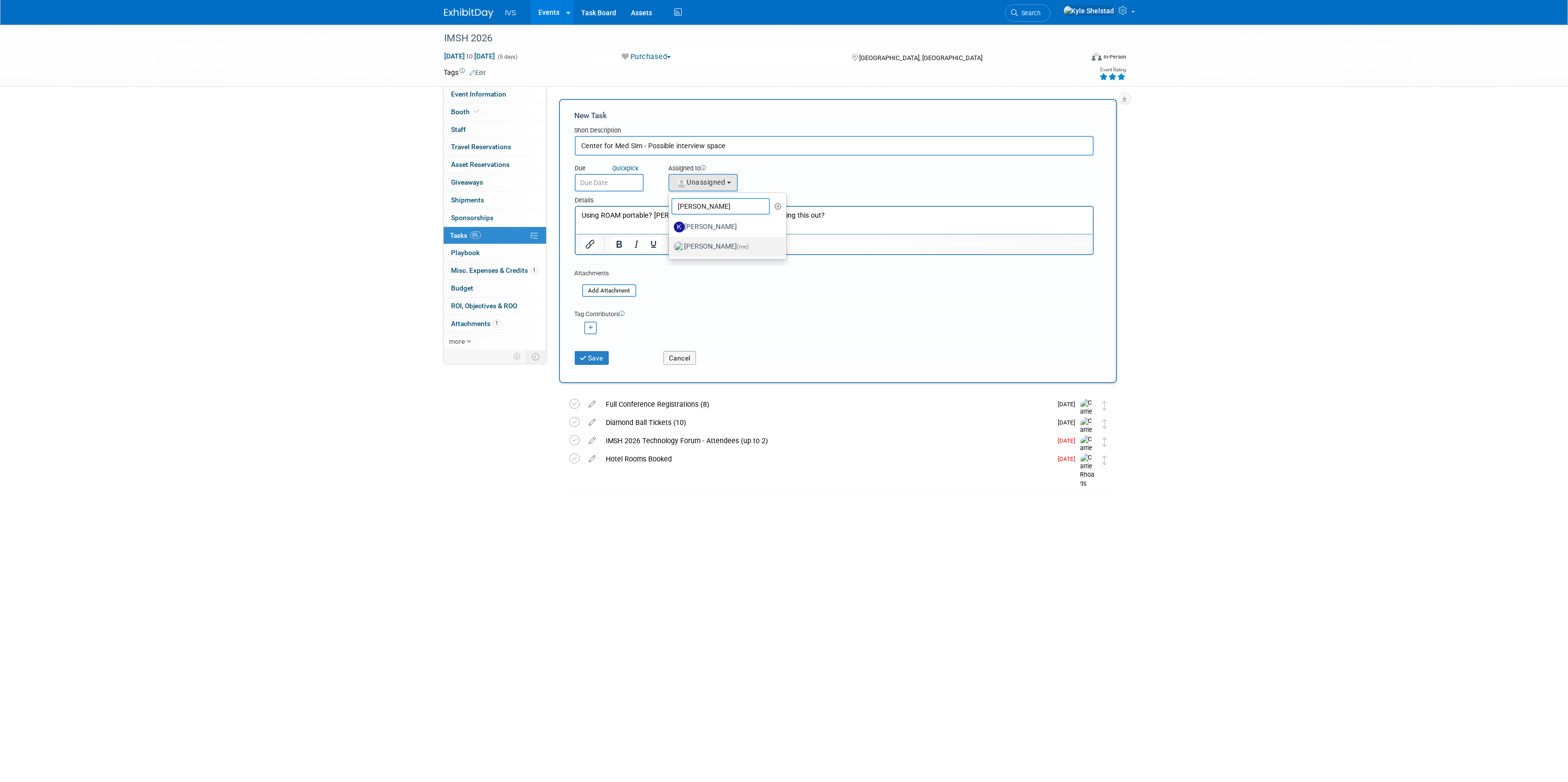
type input "[PERSON_NAME]"
click at [691, 242] on label "[PERSON_NAME] (me)" at bounding box center [725, 247] width 103 height 16
click at [670, 242] on input "[PERSON_NAME] (me)" at bounding box center [667, 245] width 6 height 6
select select "8d35405c-9676-4957-8657-933479fb1e45"
click at [620, 180] on input "text" at bounding box center [609, 182] width 69 height 18
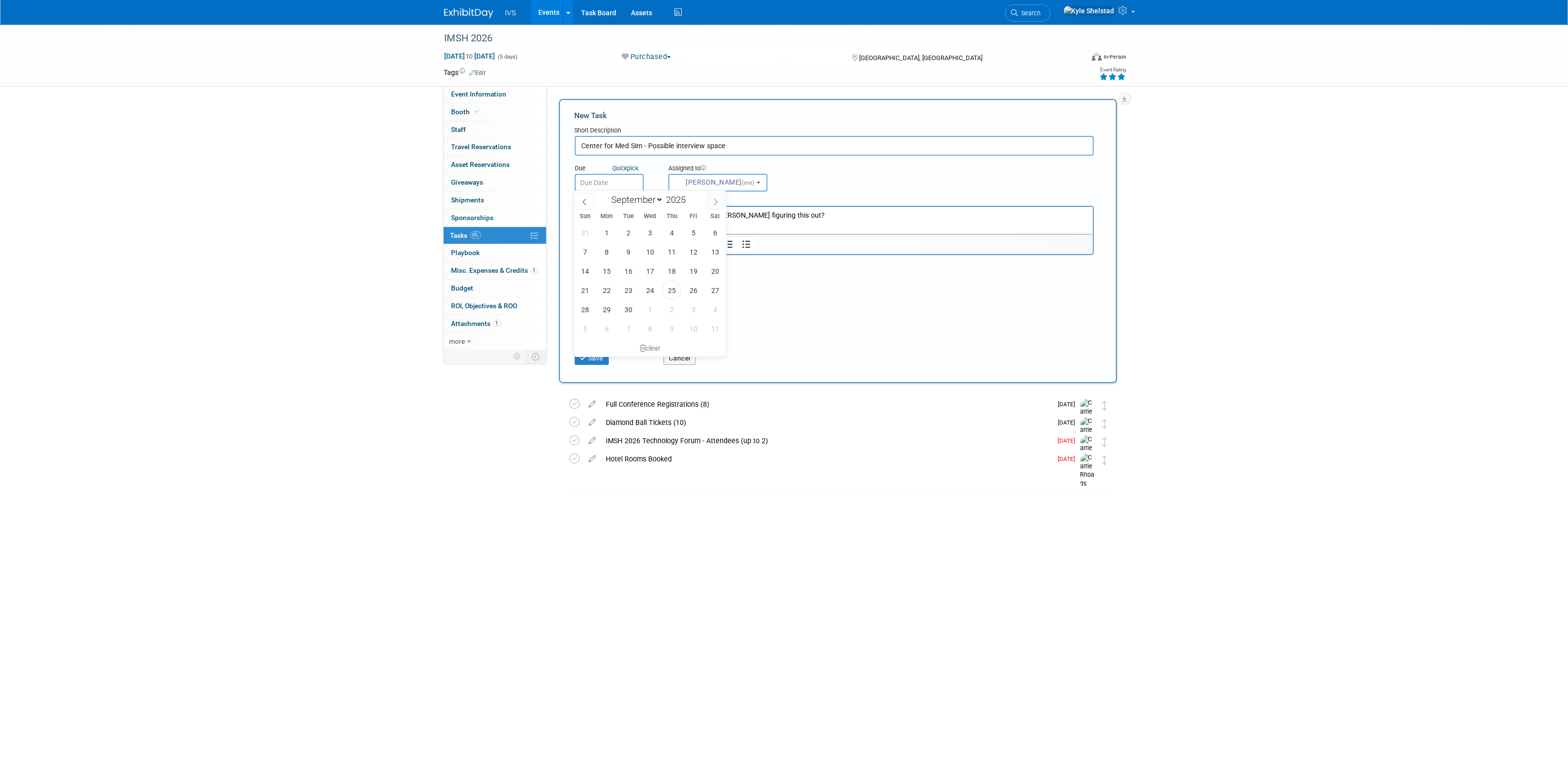
click at [715, 203] on icon at bounding box center [715, 202] width 4 height 6
select select "9"
click at [651, 269] on span "15" at bounding box center [649, 270] width 19 height 19
type input "[DATE]"
click at [595, 359] on button "Save" at bounding box center [591, 358] width 34 height 14
